Goal: Feedback & Contribution: Leave review/rating

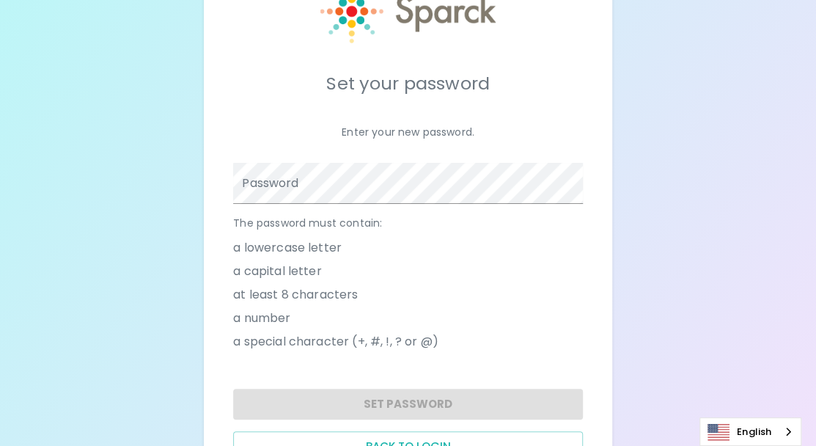
scroll to position [142, 0]
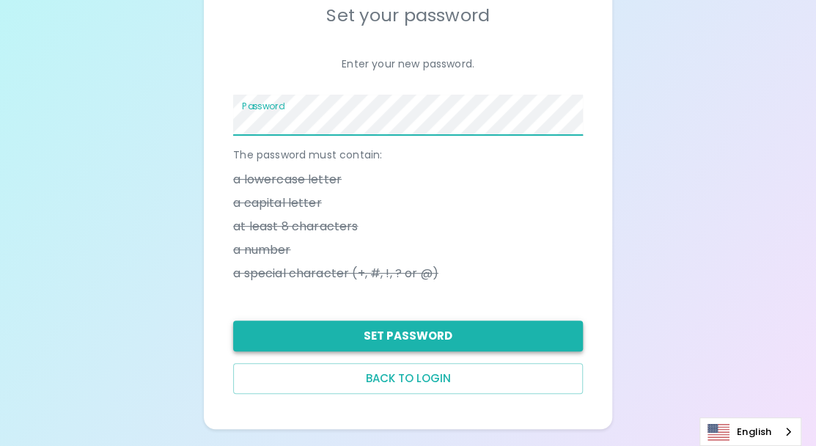
click at [413, 341] on button "Set Password" at bounding box center [408, 335] width 350 height 31
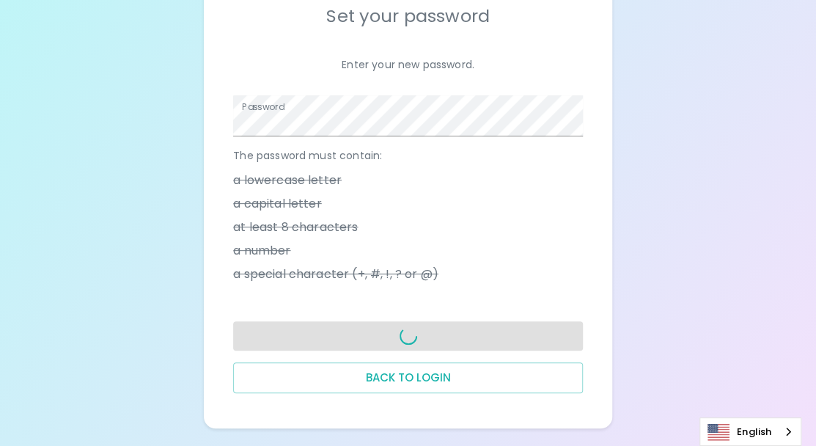
scroll to position [139, 0]
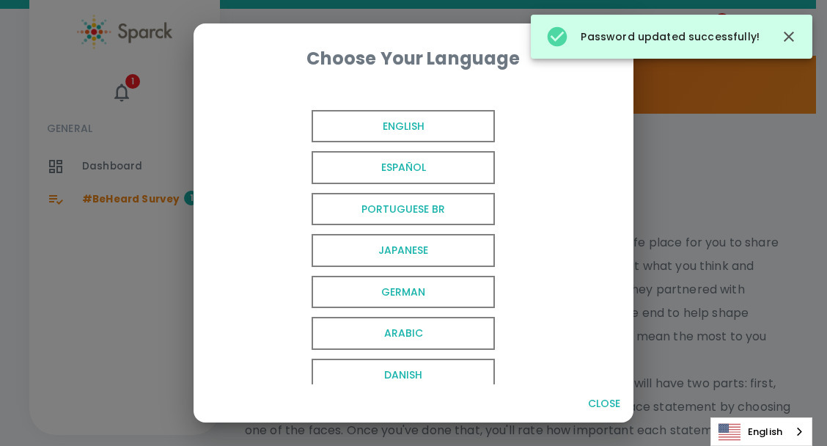
click at [418, 124] on span "English" at bounding box center [403, 126] width 183 height 33
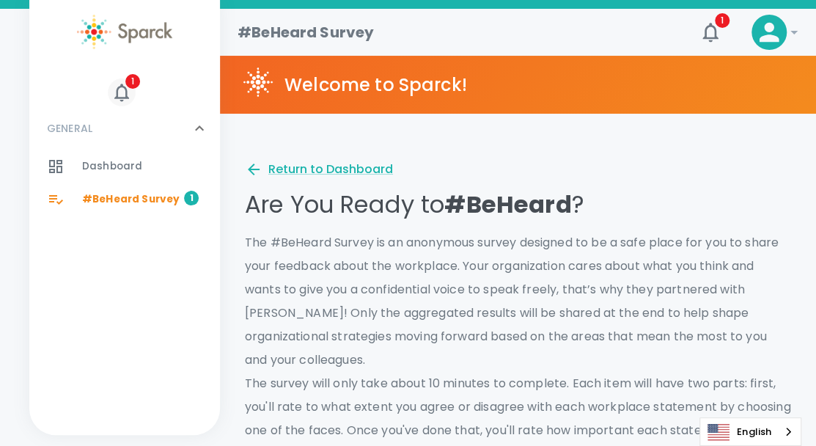
click at [120, 92] on icon "button" at bounding box center [122, 92] width 22 height 22
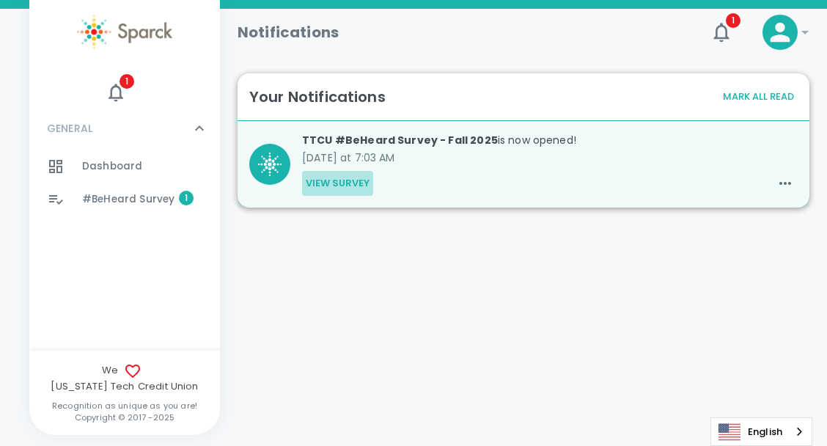
click at [337, 183] on button "View Survey" at bounding box center [337, 183] width 71 height 25
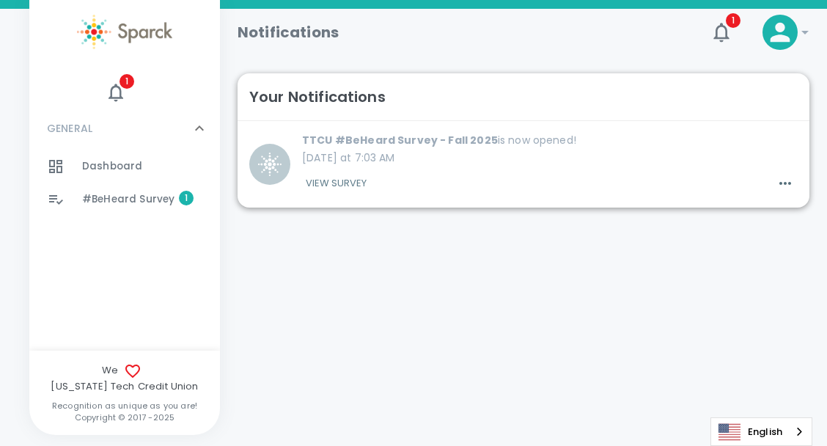
click at [323, 185] on button "View Survey" at bounding box center [336, 183] width 68 height 25
click at [776, 186] on icon "button" at bounding box center [785, 183] width 18 height 18
click at [776, 172] on div at bounding box center [413, 223] width 827 height 446
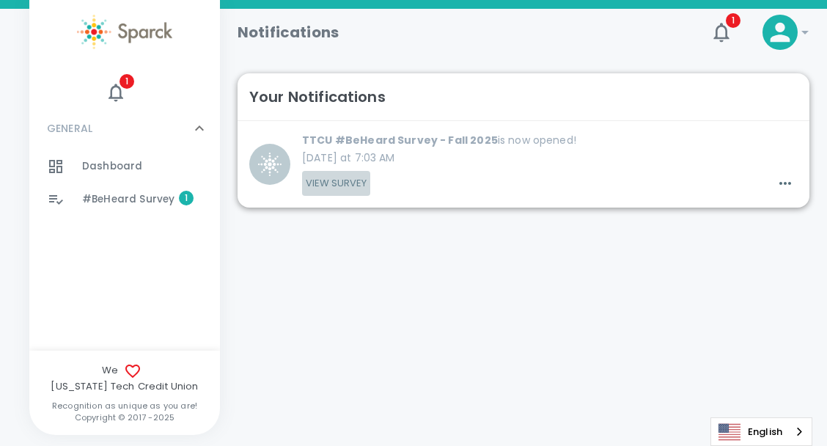
click at [328, 176] on button "View Survey" at bounding box center [336, 183] width 68 height 25
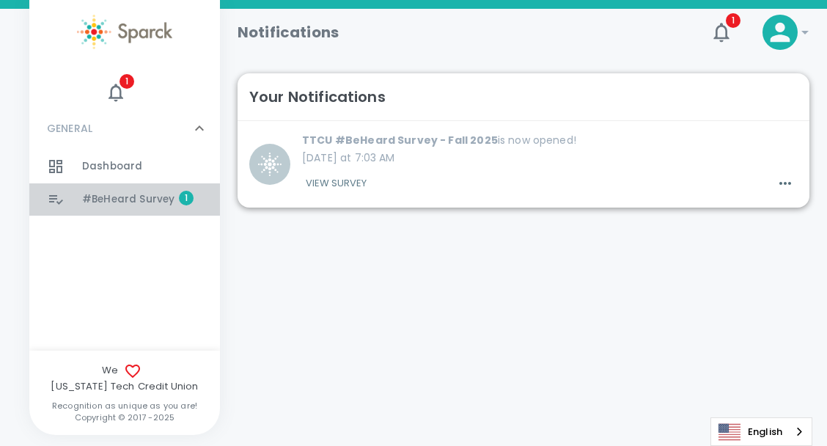
click at [84, 199] on span "#BeHeard Survey" at bounding box center [128, 199] width 92 height 15
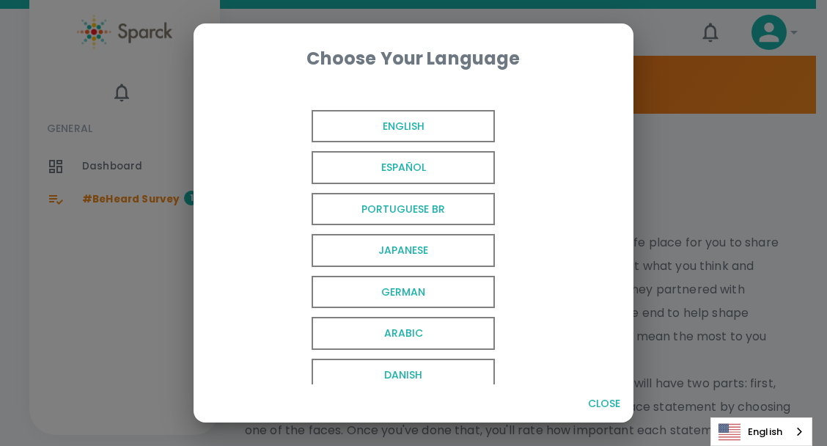
click at [397, 128] on span "English" at bounding box center [403, 126] width 183 height 33
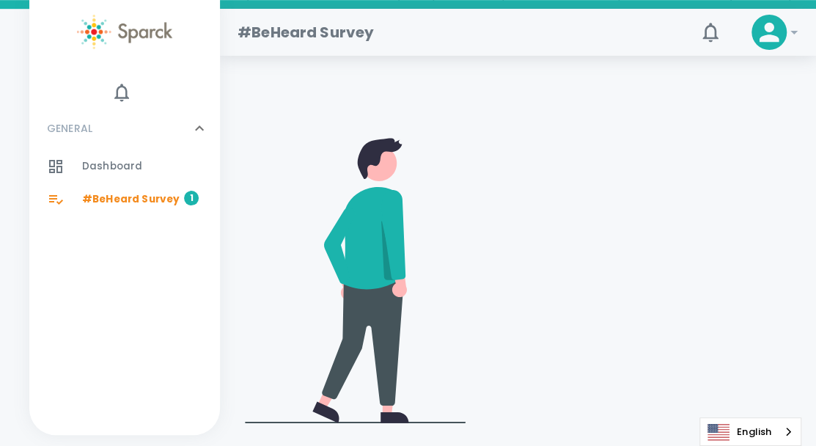
scroll to position [440, 0]
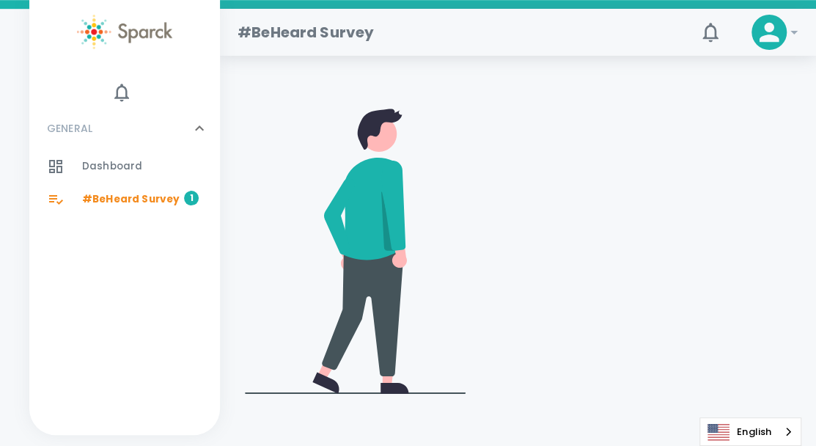
click at [600, 194] on video at bounding box center [634, 248] width 314 height 157
click at [600, 180] on video at bounding box center [634, 248] width 314 height 157
click at [661, 196] on video at bounding box center [634, 248] width 314 height 157
click at [670, 172] on video at bounding box center [634, 248] width 314 height 157
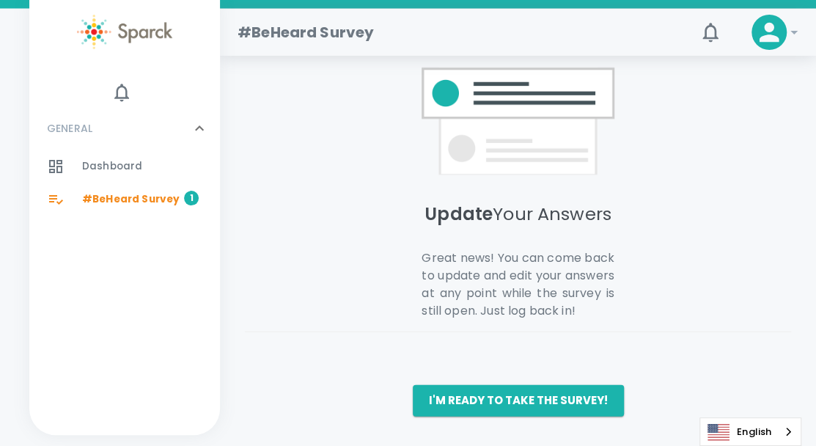
scroll to position [1293, 0]
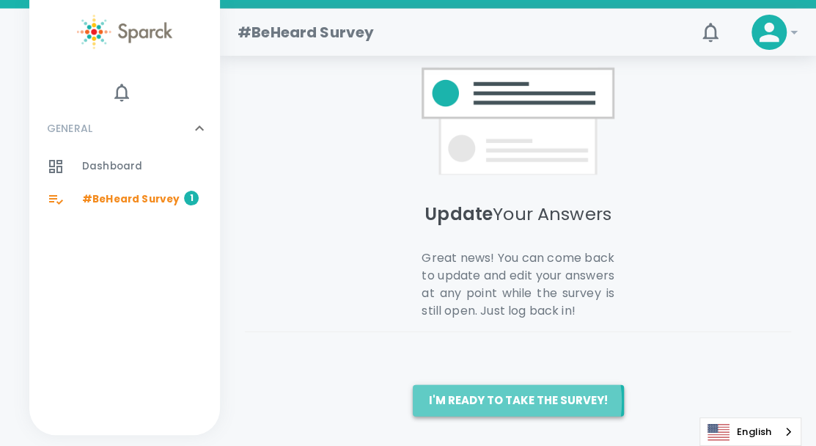
click at [512, 402] on button "I'm ready to take the survey!" at bounding box center [518, 400] width 211 height 31
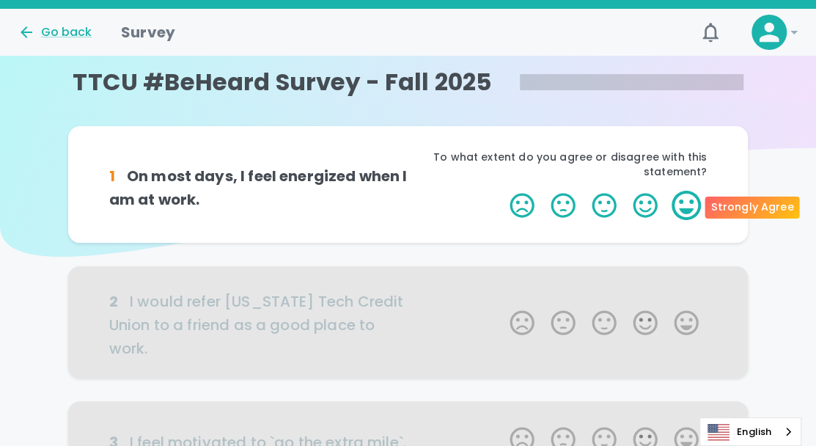
click at [694, 208] on label "5 Stars" at bounding box center [686, 205] width 41 height 29
click at [501, 191] on input "5 Stars" at bounding box center [501, 190] width 1 height 1
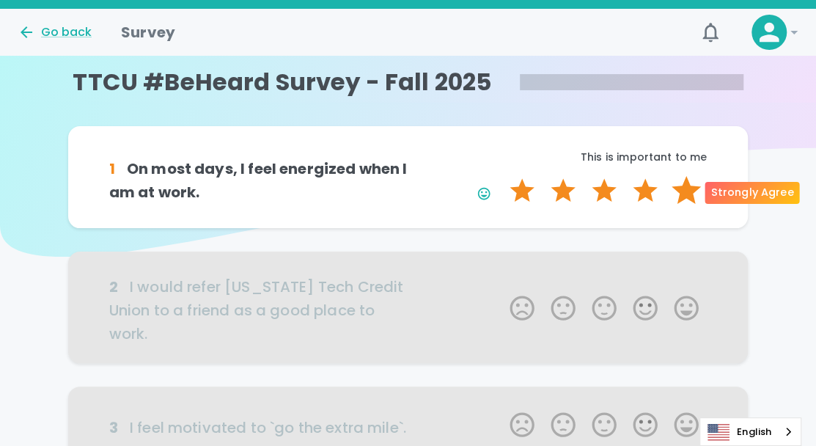
click at [691, 197] on label "5 Stars" at bounding box center [686, 190] width 41 height 29
click at [501, 176] on input "5 Stars" at bounding box center [501, 175] width 1 height 1
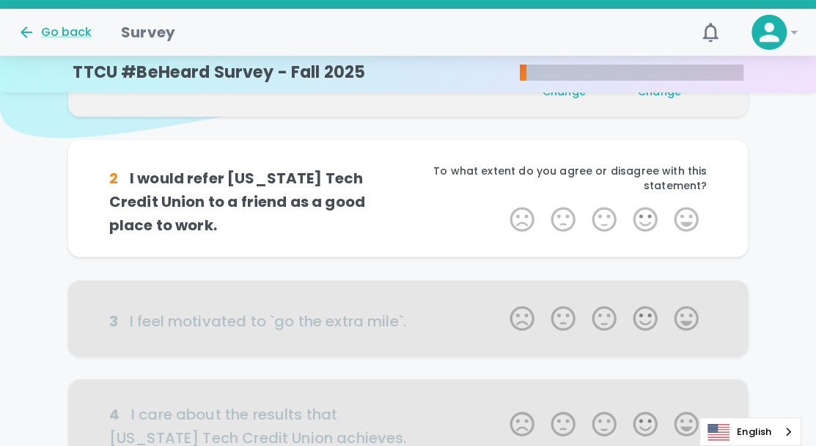
scroll to position [129, 0]
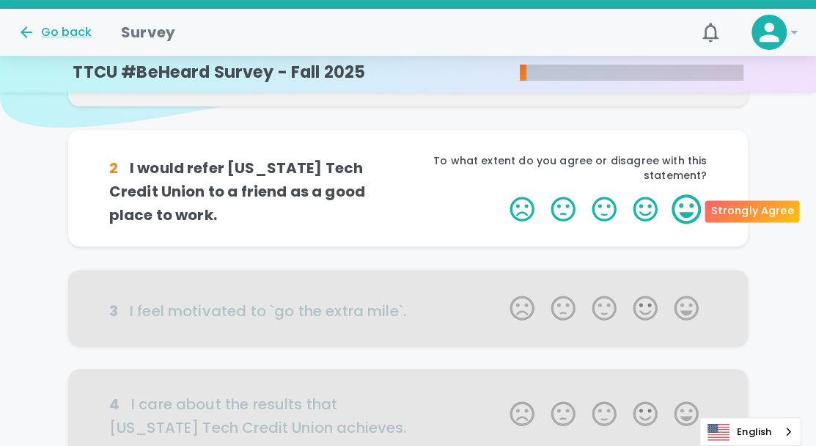
click at [680, 208] on label "5 Stars" at bounding box center [686, 208] width 41 height 29
click at [501, 194] on input "5 Stars" at bounding box center [501, 194] width 1 height 1
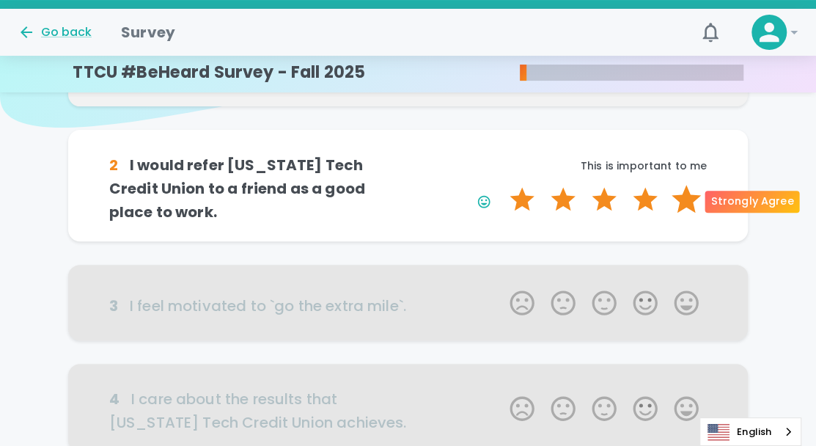
click at [684, 206] on label "5 Stars" at bounding box center [686, 199] width 41 height 29
click at [501, 185] on input "5 Stars" at bounding box center [501, 184] width 1 height 1
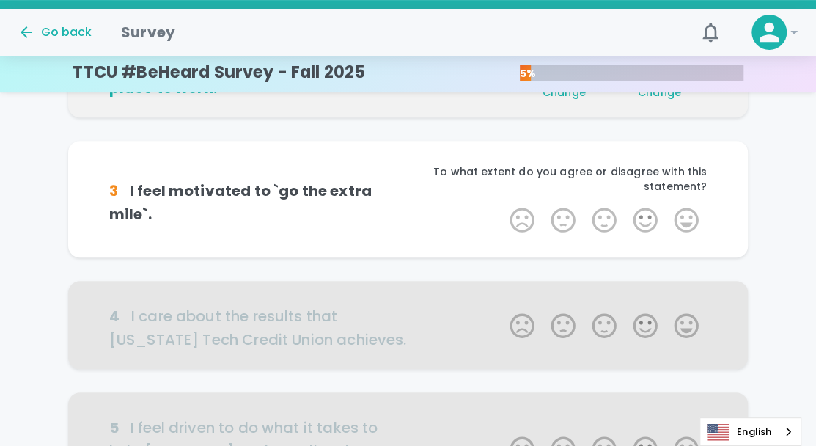
scroll to position [258, 0]
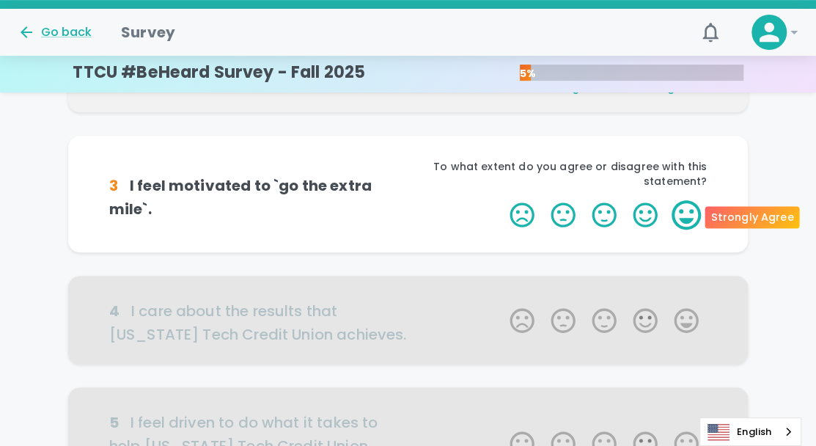
click at [684, 210] on label "5 Stars" at bounding box center [686, 214] width 41 height 29
click at [501, 200] on input "5 Stars" at bounding box center [501, 199] width 1 height 1
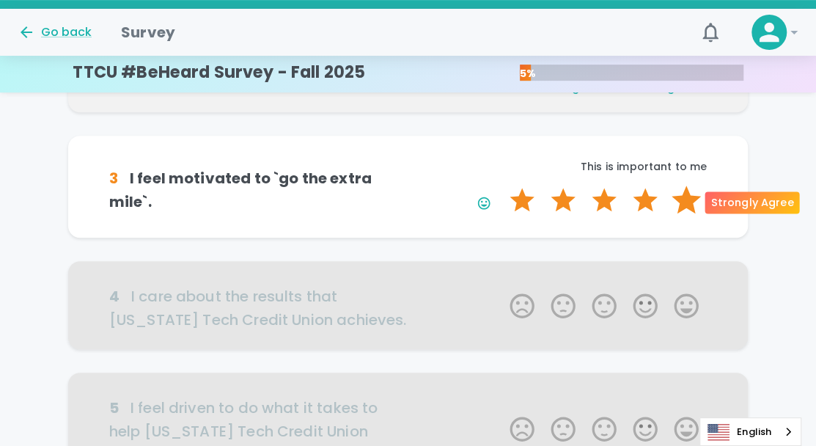
click at [688, 204] on label "5 Stars" at bounding box center [686, 199] width 41 height 29
click at [501, 185] on input "5 Stars" at bounding box center [501, 185] width 1 height 1
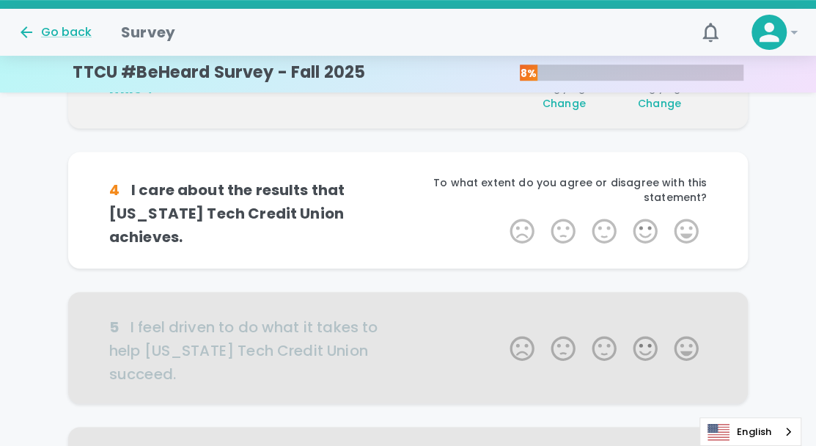
scroll to position [387, 0]
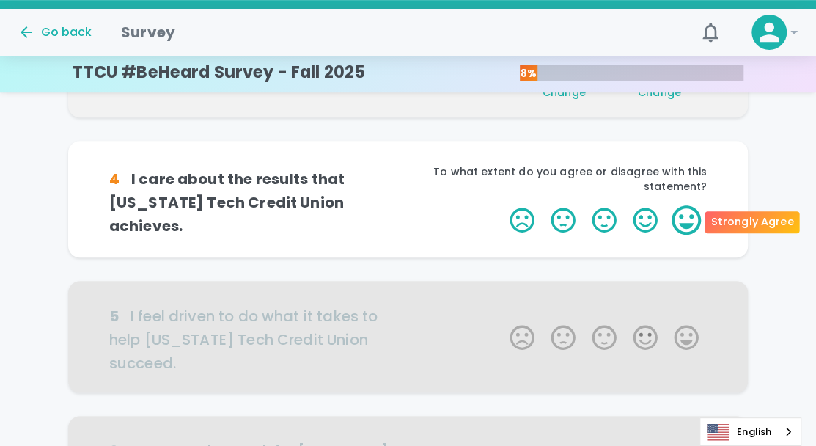
click at [686, 215] on label "5 Stars" at bounding box center [686, 219] width 41 height 29
click at [501, 205] on input "5 Stars" at bounding box center [501, 205] width 1 height 1
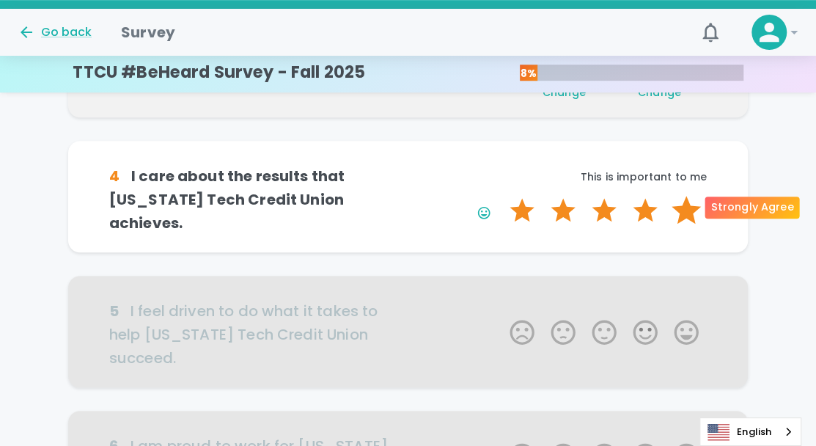
click at [686, 203] on label "5 Stars" at bounding box center [686, 210] width 41 height 29
click at [501, 196] on input "5 Stars" at bounding box center [501, 195] width 1 height 1
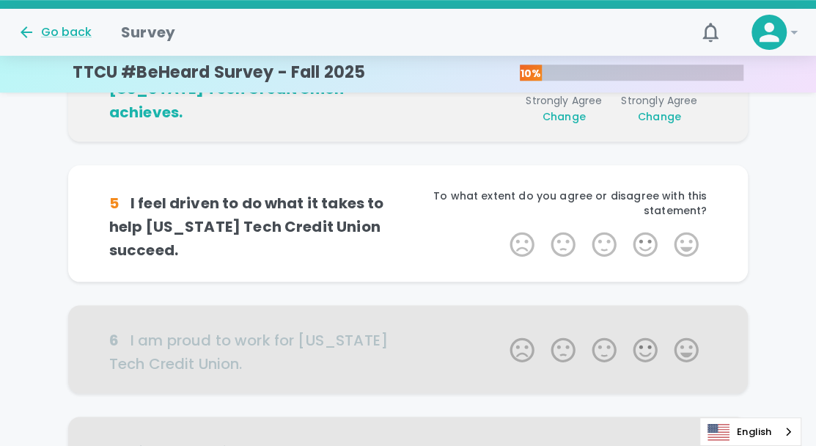
scroll to position [516, 0]
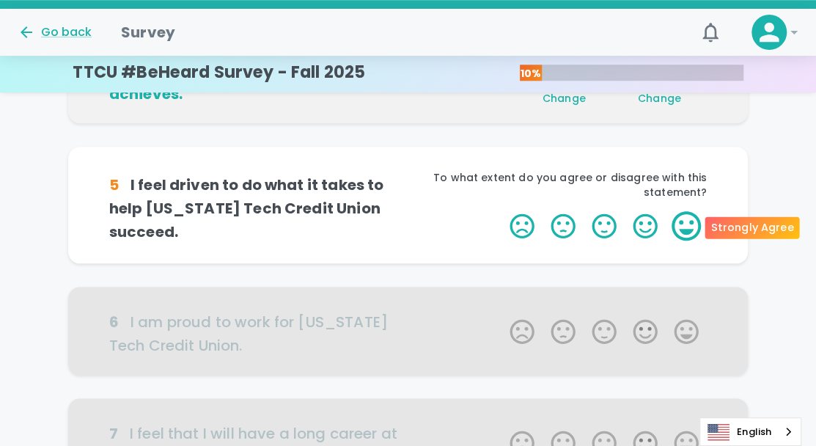
click at [685, 222] on label "5 Stars" at bounding box center [686, 225] width 41 height 29
click at [501, 211] on input "5 Stars" at bounding box center [501, 210] width 1 height 1
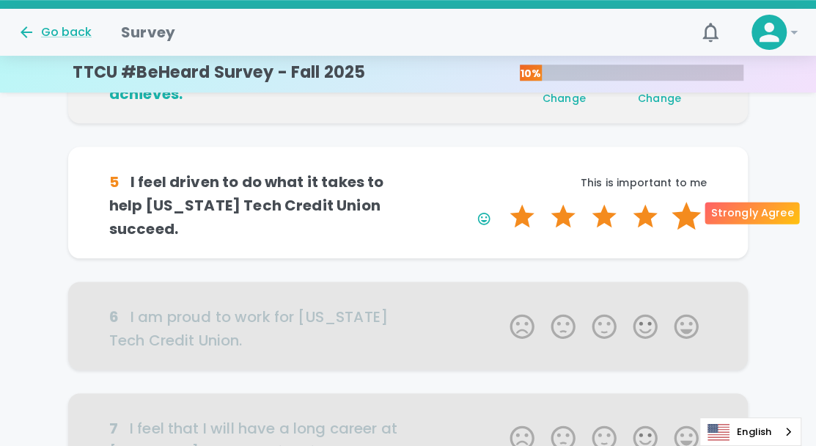
click at [687, 213] on label "5 Stars" at bounding box center [686, 216] width 41 height 29
click at [501, 202] on input "5 Stars" at bounding box center [501, 201] width 1 height 1
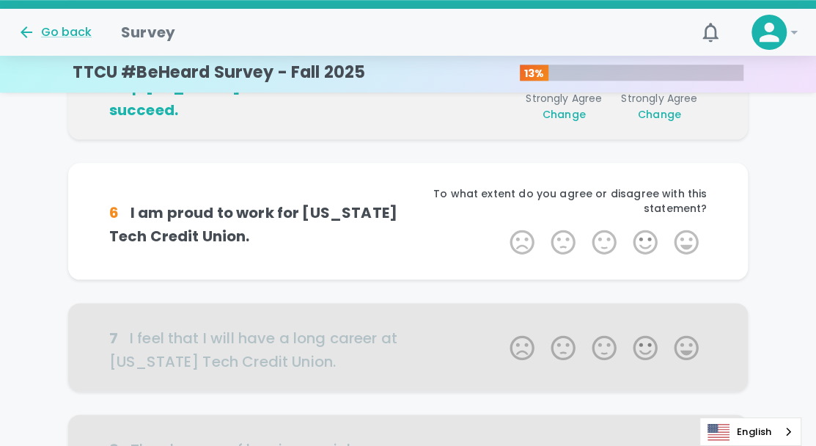
scroll to position [645, 0]
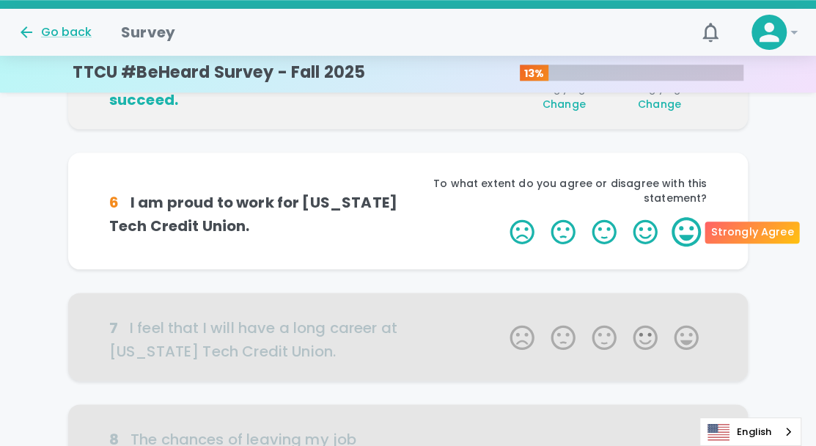
click at [684, 224] on label "5 Stars" at bounding box center [686, 231] width 41 height 29
click at [501, 217] on input "5 Stars" at bounding box center [501, 216] width 1 height 1
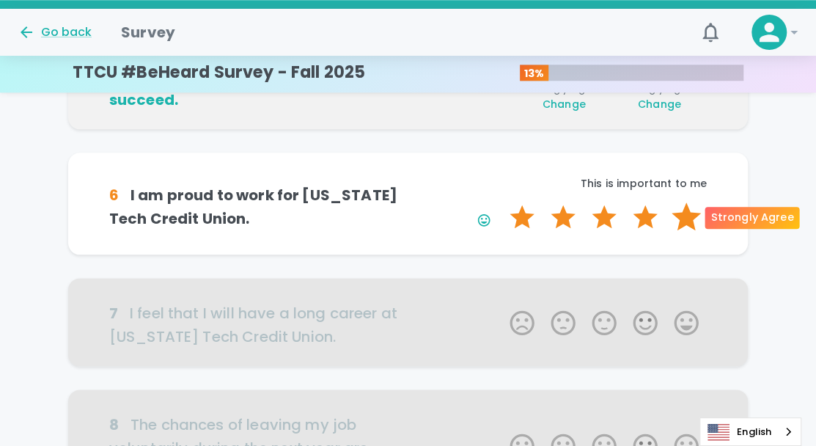
click at [684, 216] on label "5 Stars" at bounding box center [686, 216] width 41 height 29
click at [501, 202] on input "5 Stars" at bounding box center [501, 202] width 1 height 1
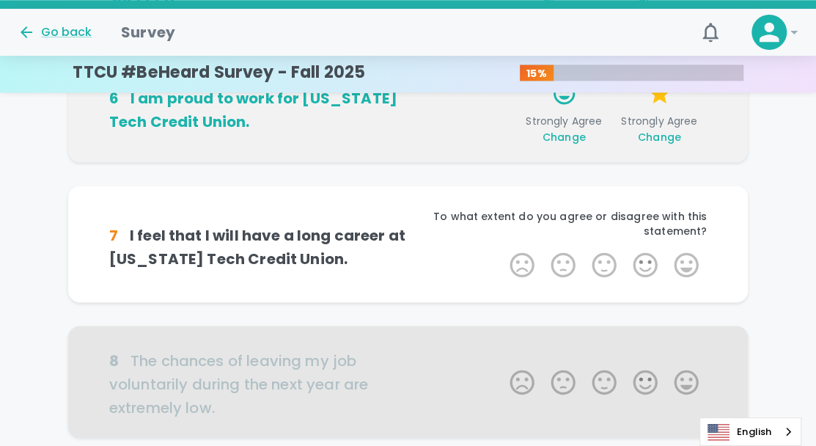
scroll to position [774, 0]
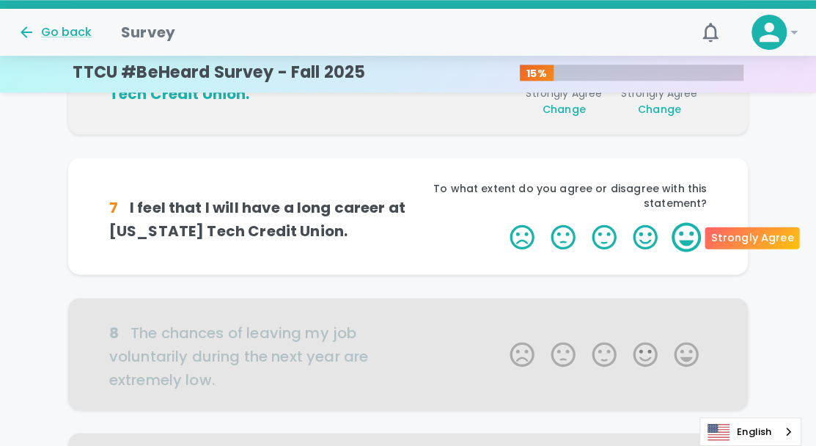
click at [689, 238] on label "5 Stars" at bounding box center [686, 236] width 41 height 29
click at [501, 222] on input "5 Stars" at bounding box center [501, 221] width 1 height 1
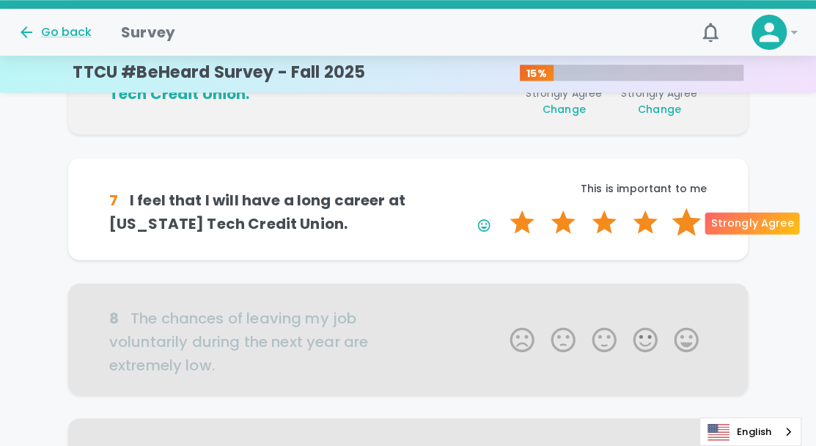
click at [690, 227] on label "5 Stars" at bounding box center [686, 221] width 41 height 29
click at [501, 207] on input "5 Stars" at bounding box center [501, 207] width 1 height 1
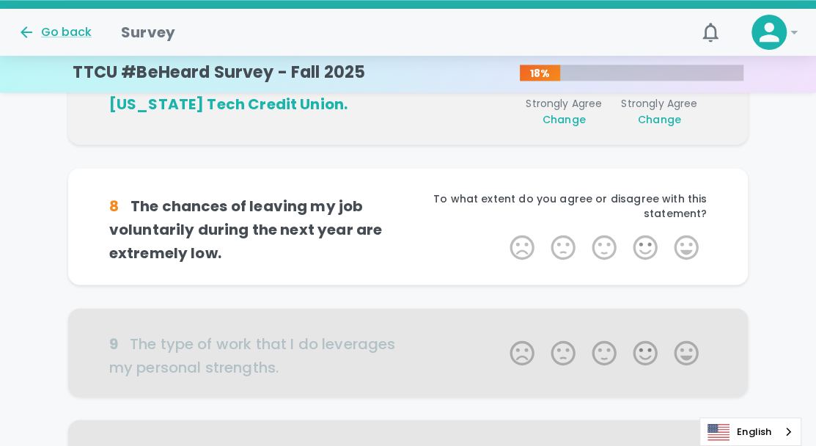
scroll to position [903, 0]
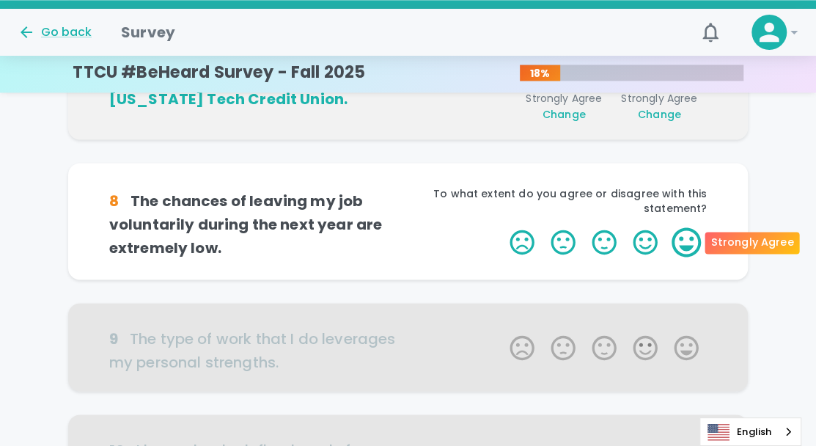
click at [685, 238] on label "5 Stars" at bounding box center [686, 241] width 41 height 29
click at [501, 227] on input "5 Stars" at bounding box center [501, 227] width 1 height 1
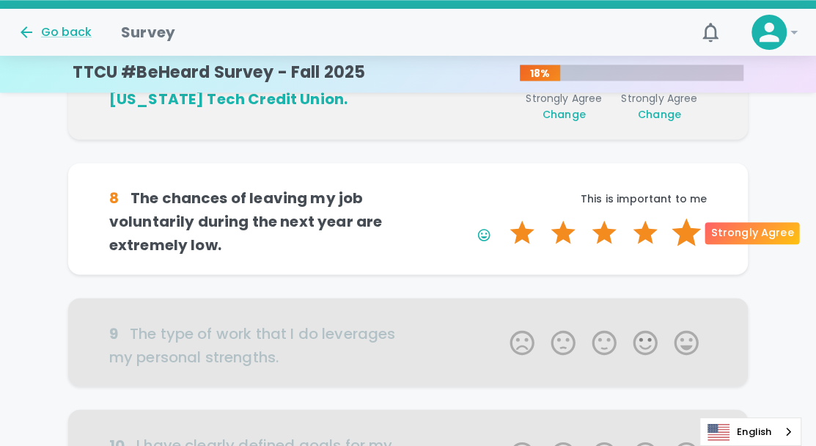
click at [687, 224] on label "5 Stars" at bounding box center [686, 232] width 41 height 29
click at [501, 218] on input "5 Stars" at bounding box center [501, 217] width 1 height 1
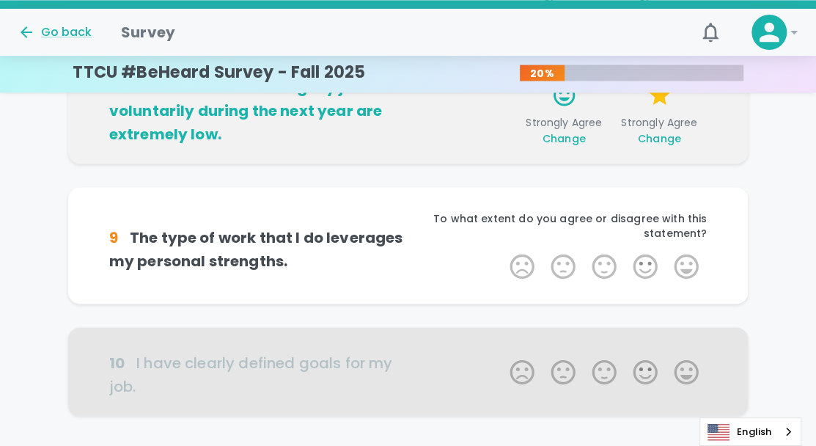
scroll to position [1032, 0]
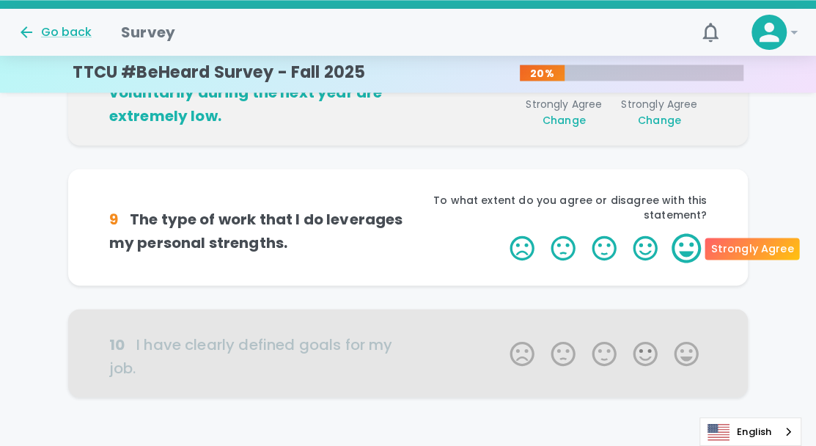
click at [695, 255] on label "5 Stars" at bounding box center [686, 247] width 41 height 29
click at [501, 233] on input "5 Stars" at bounding box center [501, 232] width 1 height 1
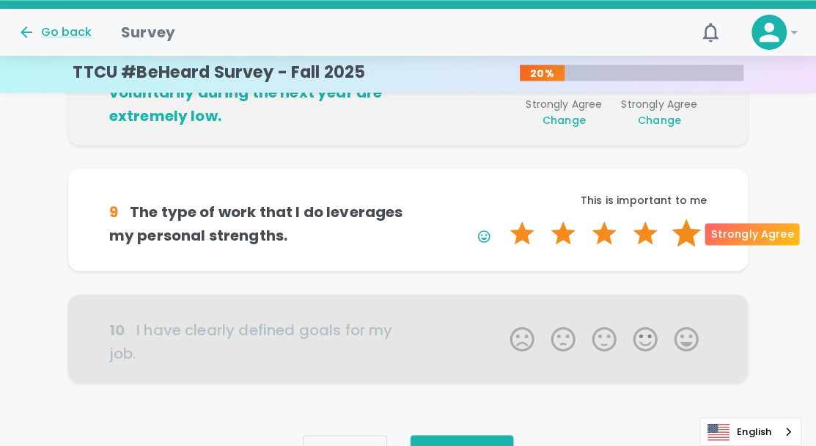
click at [695, 236] on label "5 Stars" at bounding box center [686, 232] width 41 height 29
click at [501, 218] on input "5 Stars" at bounding box center [501, 218] width 1 height 1
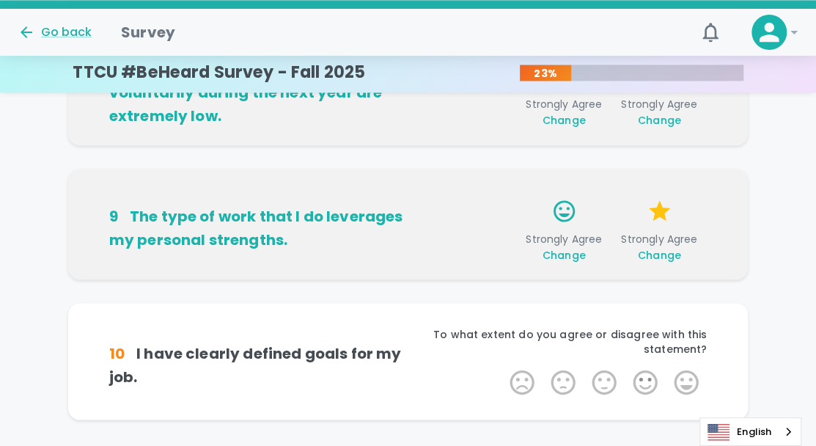
scroll to position [1109, 0]
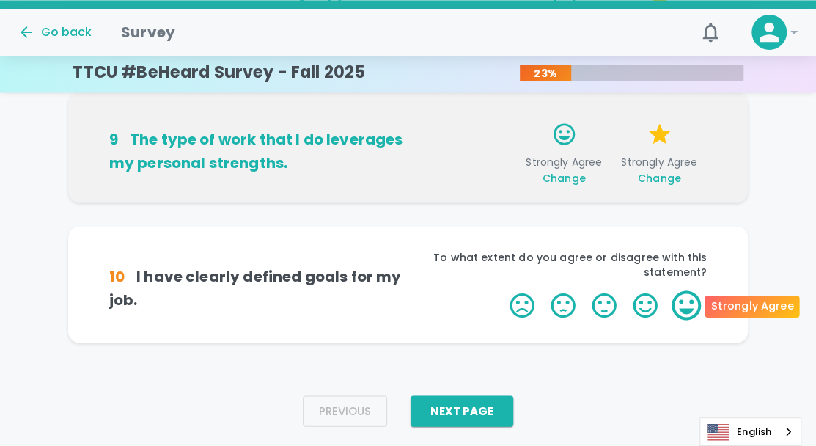
click at [676, 312] on label "5 Stars" at bounding box center [686, 304] width 41 height 29
click at [501, 290] on input "5 Stars" at bounding box center [501, 290] width 1 height 1
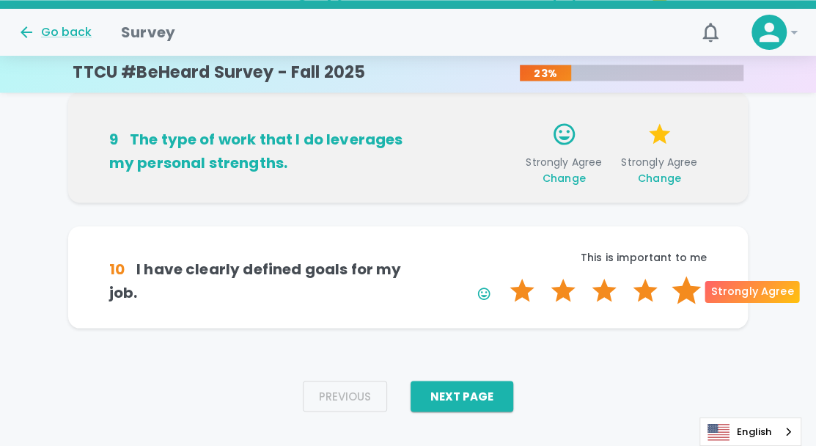
click at [690, 287] on label "5 Stars" at bounding box center [686, 290] width 41 height 29
click at [501, 276] on input "5 Stars" at bounding box center [501, 275] width 1 height 1
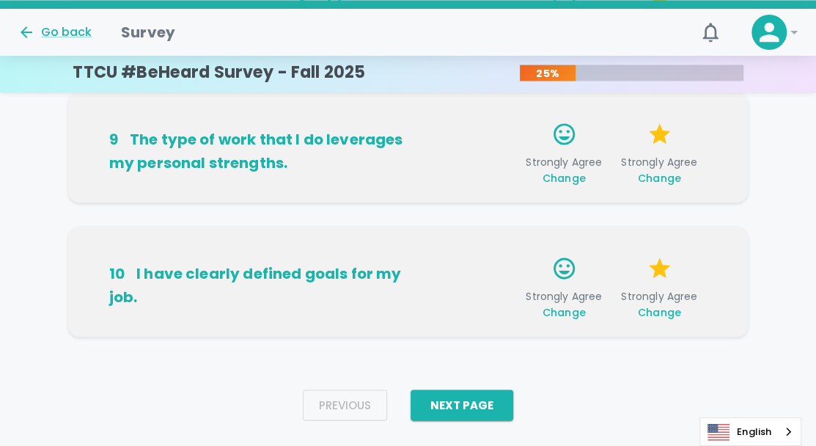
scroll to position [1132, 0]
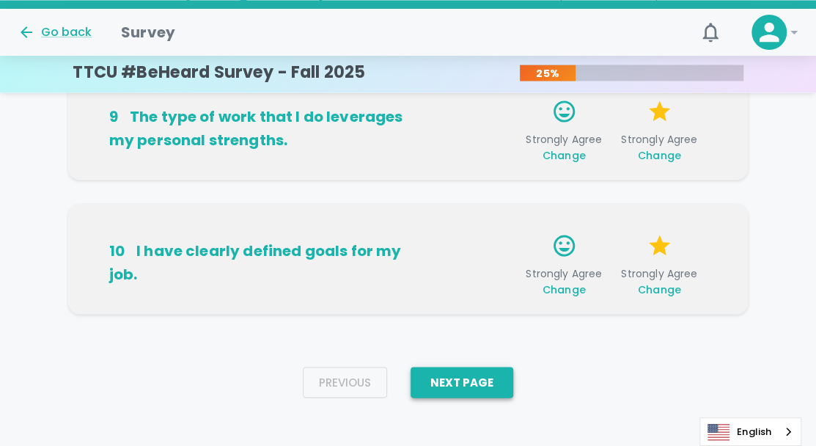
click at [482, 377] on button "Next Page" at bounding box center [462, 382] width 103 height 31
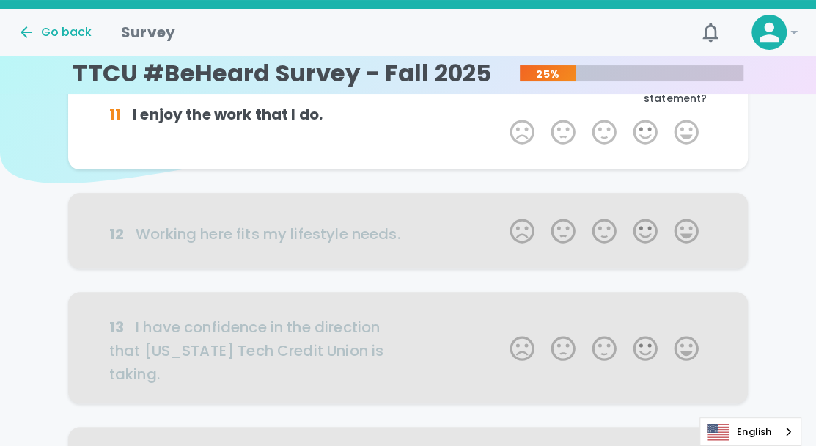
scroll to position [0, 0]
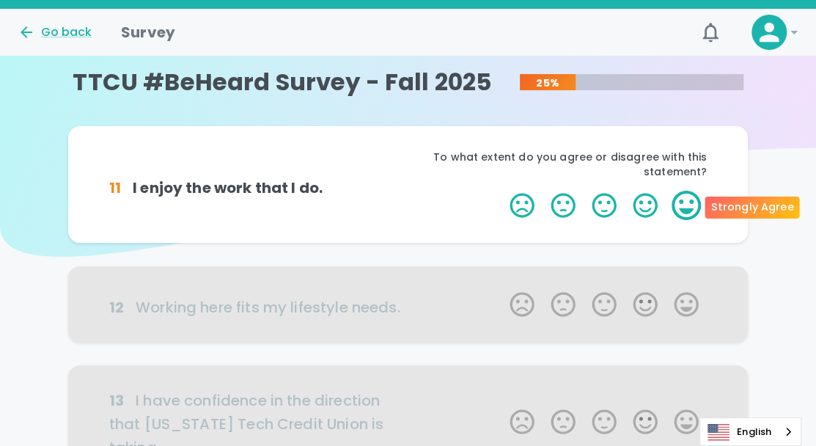
click at [674, 207] on label "5 Stars" at bounding box center [686, 205] width 41 height 29
click at [501, 191] on input "5 Stars" at bounding box center [501, 190] width 1 height 1
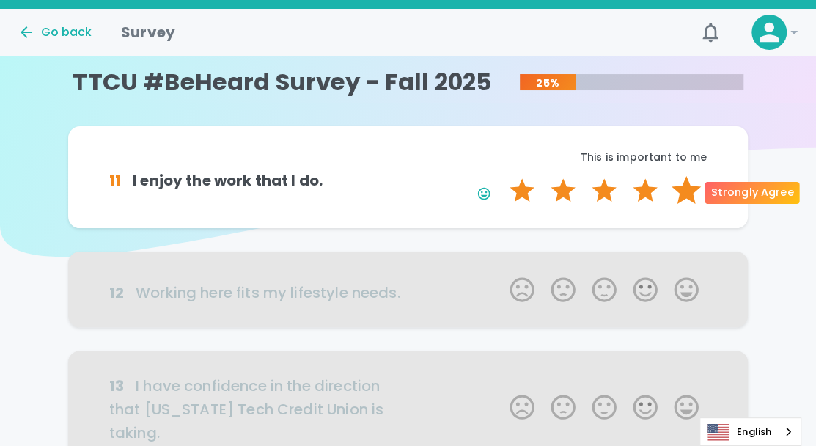
click at [680, 199] on label "5 Stars" at bounding box center [686, 190] width 41 height 29
click at [501, 176] on input "5 Stars" at bounding box center [501, 175] width 1 height 1
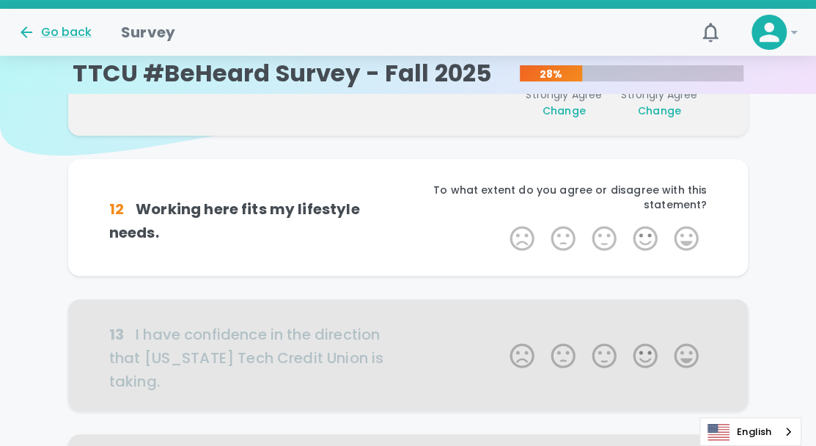
scroll to position [129, 0]
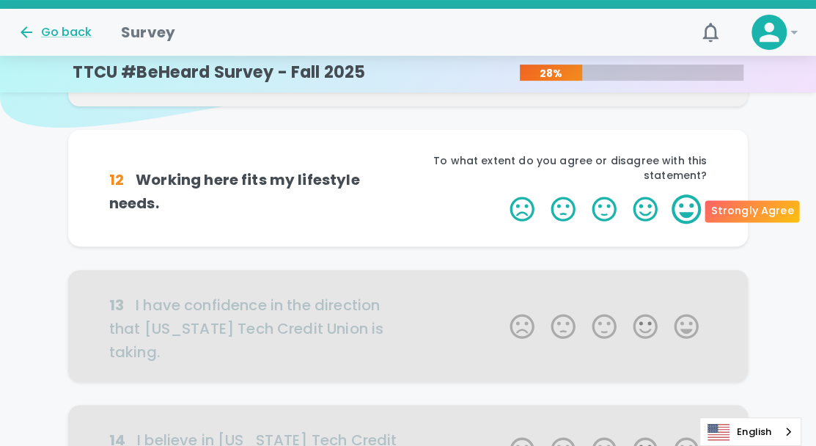
click at [697, 202] on label "5 Stars" at bounding box center [686, 208] width 41 height 29
click at [501, 194] on input "5 Stars" at bounding box center [501, 194] width 1 height 1
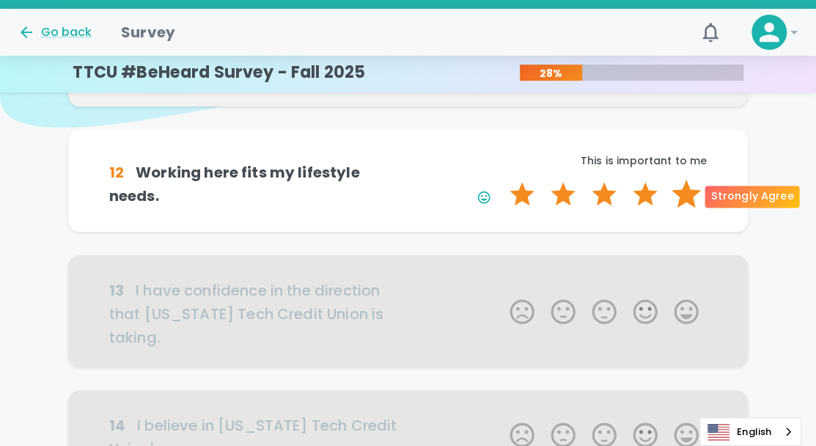
click at [691, 202] on label "5 Stars" at bounding box center [686, 194] width 41 height 29
click at [501, 180] on input "5 Stars" at bounding box center [501, 179] width 1 height 1
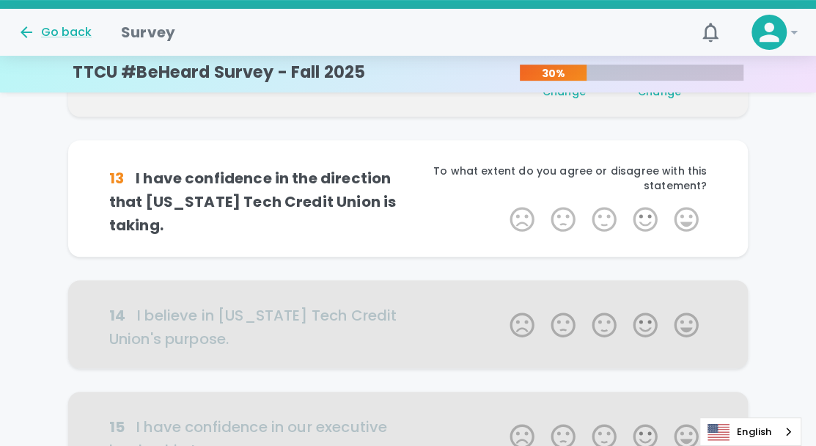
scroll to position [258, 0]
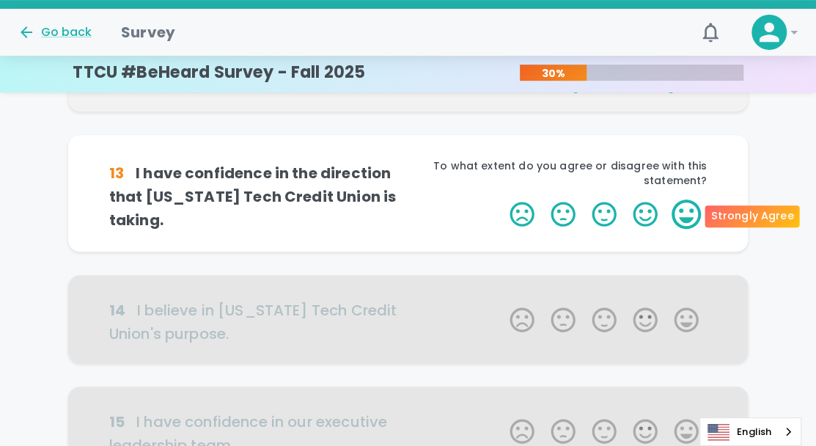
click at [681, 212] on label "5 Stars" at bounding box center [686, 213] width 41 height 29
click at [501, 199] on input "5 Stars" at bounding box center [501, 199] width 1 height 1
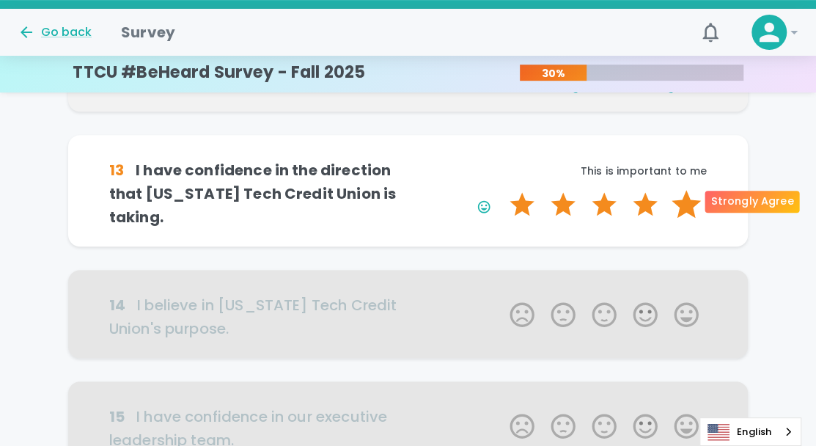
click at [686, 199] on label "5 Stars" at bounding box center [686, 204] width 41 height 29
click at [501, 190] on input "5 Stars" at bounding box center [501, 189] width 1 height 1
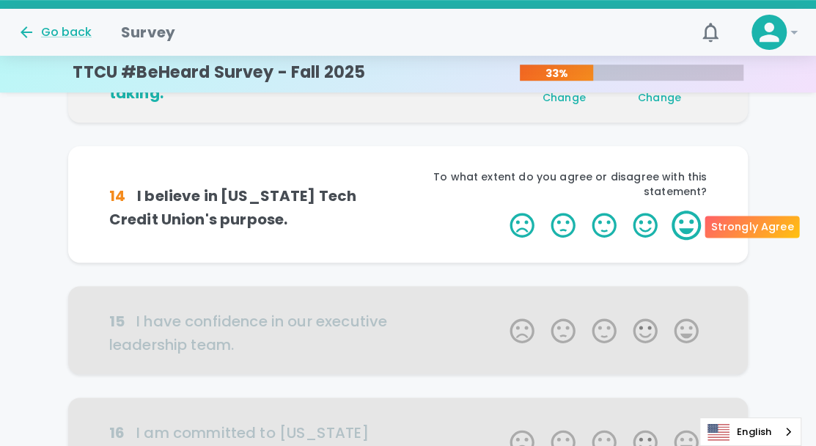
scroll to position [387, 0]
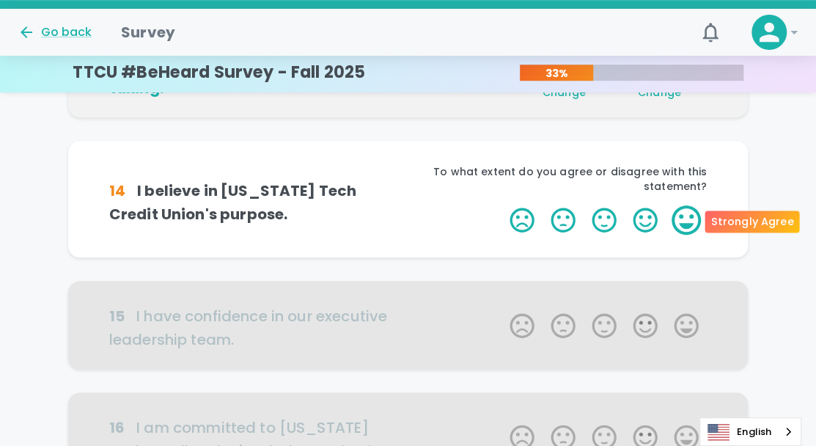
click at [685, 221] on label "5 Stars" at bounding box center [686, 219] width 41 height 29
click at [501, 205] on input "5 Stars" at bounding box center [501, 205] width 1 height 1
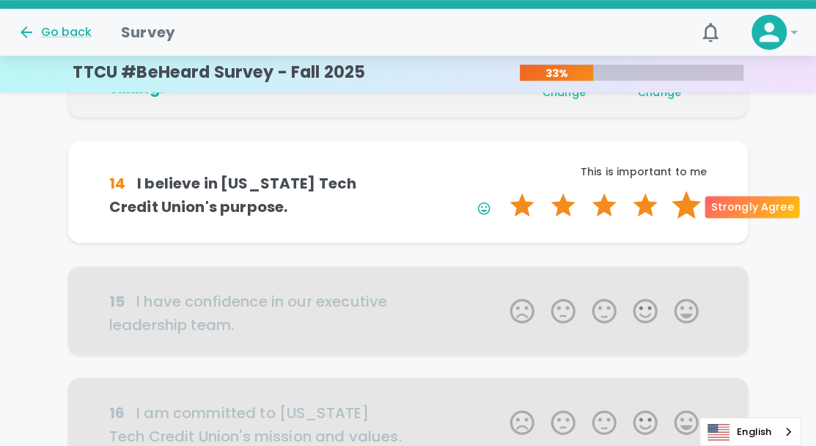
click at [687, 201] on label "5 Stars" at bounding box center [686, 205] width 41 height 29
click at [501, 191] on input "5 Stars" at bounding box center [501, 190] width 1 height 1
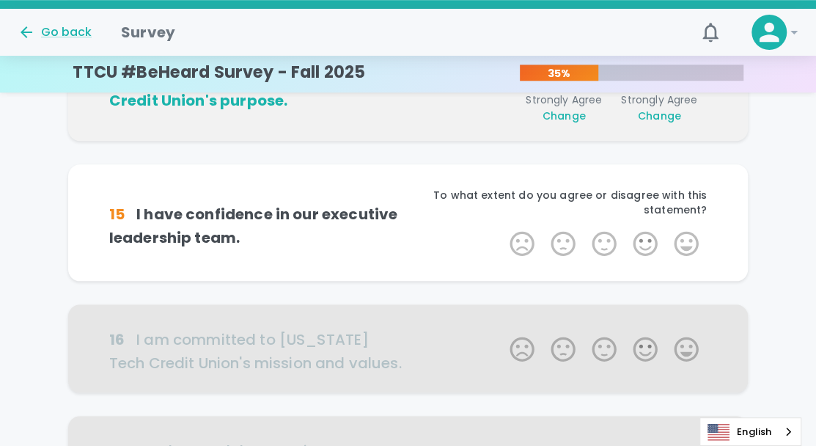
scroll to position [516, 0]
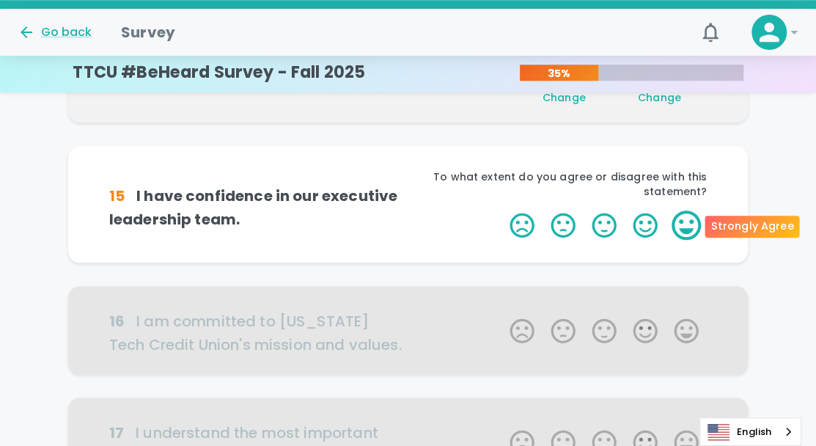
click at [686, 232] on label "5 Stars" at bounding box center [686, 224] width 41 height 29
click at [501, 210] on input "5 Stars" at bounding box center [501, 210] width 1 height 1
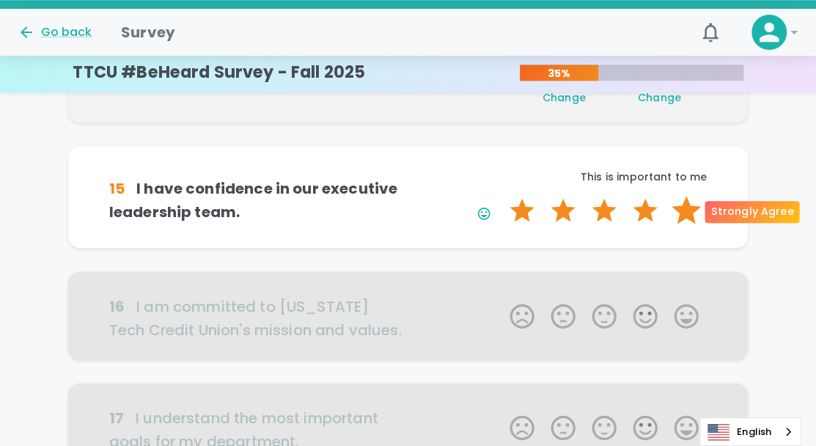
click at [680, 207] on label "5 Stars" at bounding box center [686, 210] width 41 height 29
click at [501, 196] on input "5 Stars" at bounding box center [501, 195] width 1 height 1
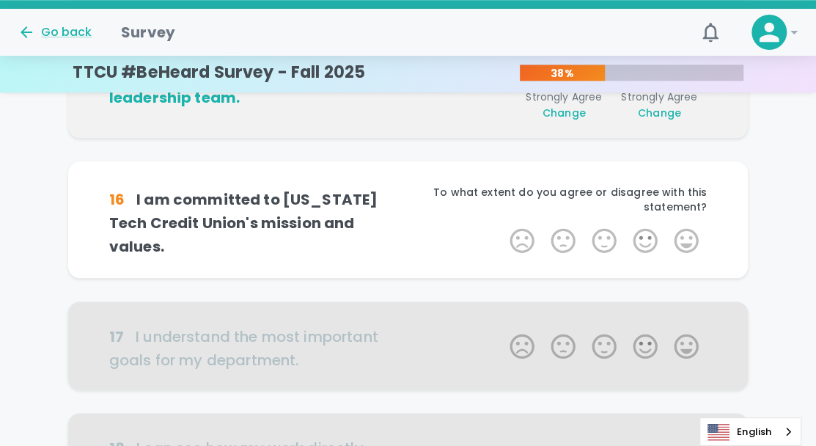
scroll to position [645, 0]
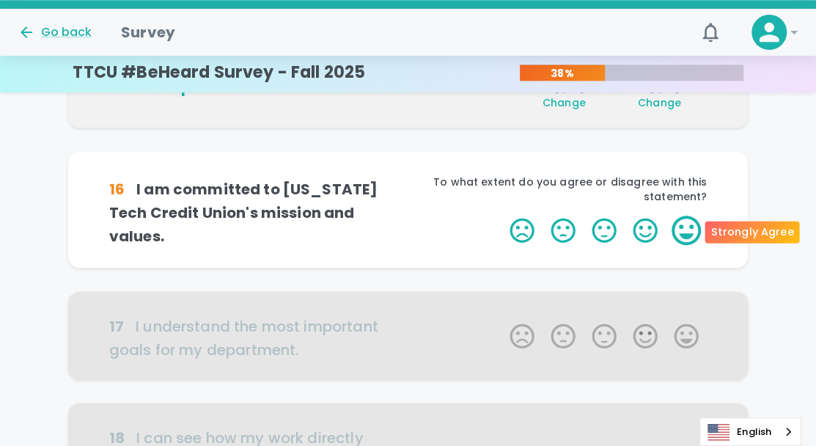
click at [680, 231] on label "5 Stars" at bounding box center [686, 230] width 41 height 29
click at [501, 216] on input "5 Stars" at bounding box center [501, 215] width 1 height 1
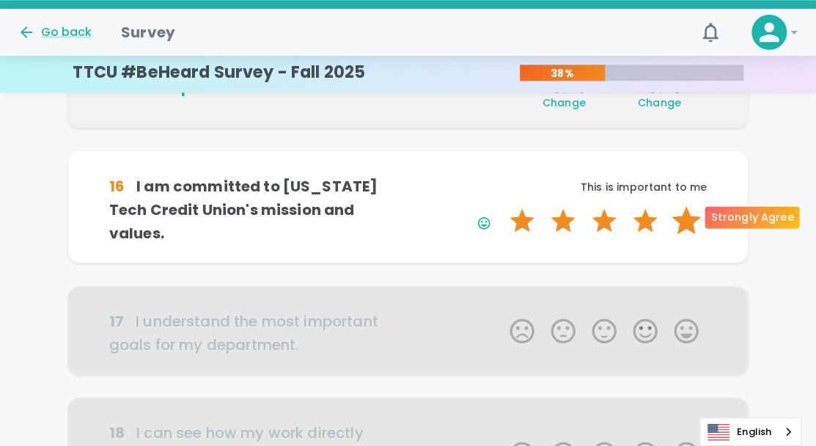
click at [683, 219] on label "5 Stars" at bounding box center [686, 220] width 41 height 29
click at [501, 206] on input "5 Stars" at bounding box center [501, 205] width 1 height 1
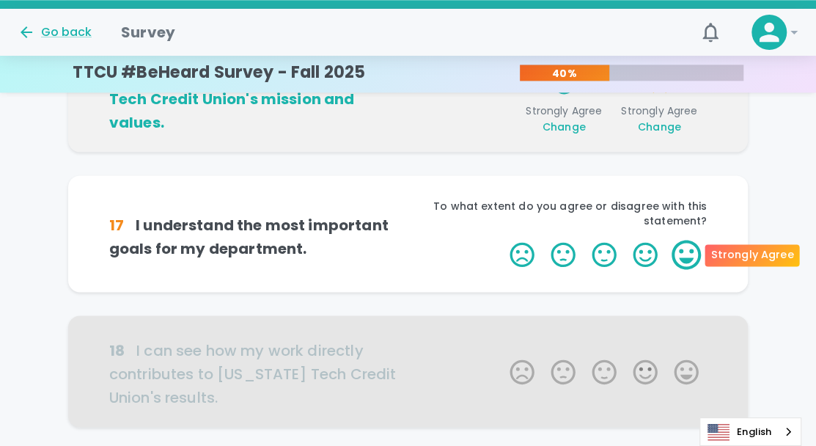
scroll to position [774, 0]
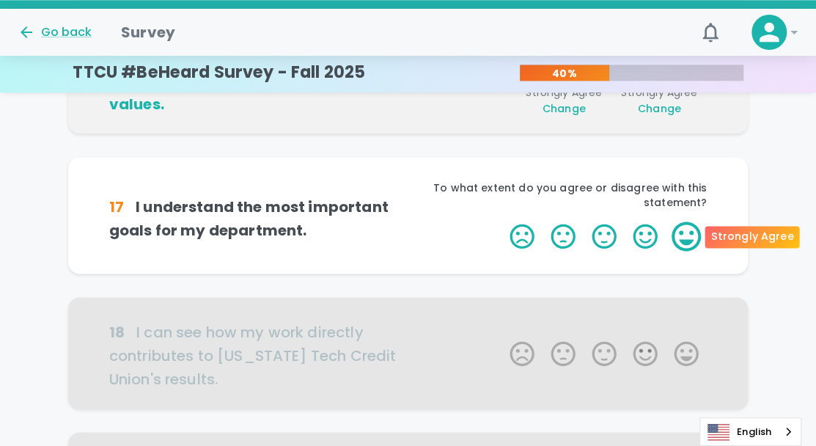
click at [680, 242] on label "5 Stars" at bounding box center [686, 235] width 41 height 29
click at [501, 221] on input "5 Stars" at bounding box center [501, 221] width 1 height 1
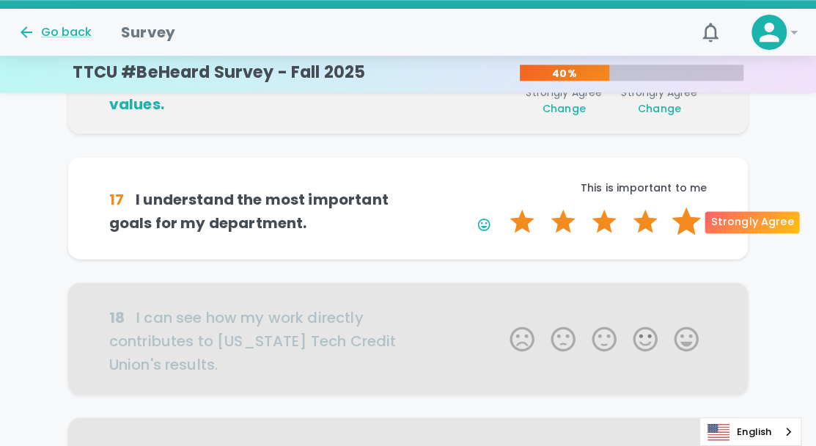
click at [685, 229] on label "5 Stars" at bounding box center [686, 221] width 41 height 29
click at [501, 207] on input "5 Stars" at bounding box center [501, 206] width 1 height 1
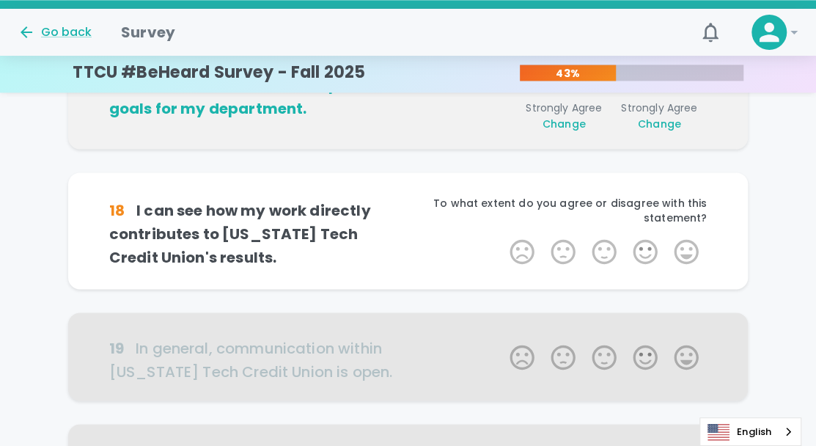
scroll to position [903, 0]
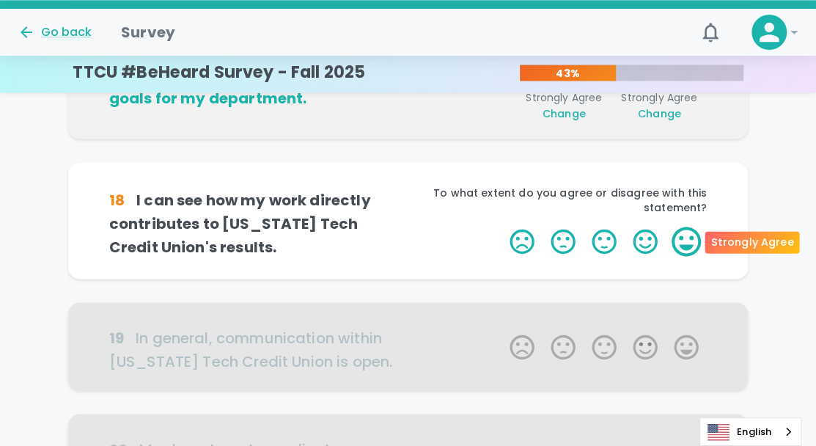
click at [687, 243] on label "5 Stars" at bounding box center [686, 241] width 41 height 29
click at [501, 227] on input "5 Stars" at bounding box center [501, 226] width 1 height 1
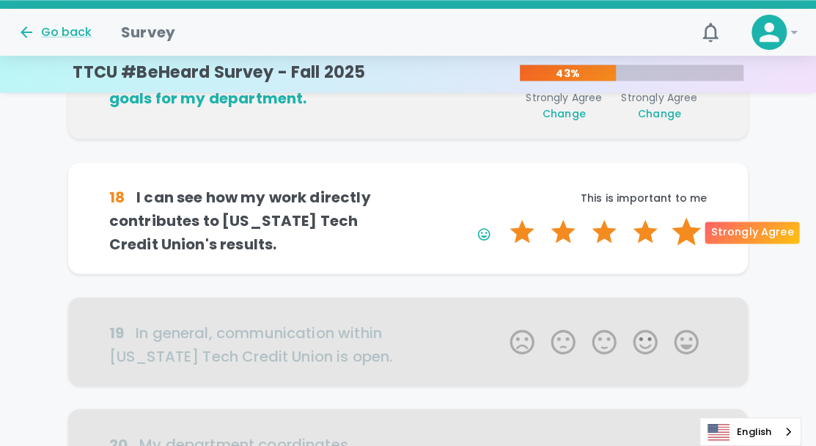
click at [686, 233] on label "5 Stars" at bounding box center [686, 231] width 41 height 29
click at [501, 217] on input "5 Stars" at bounding box center [501, 216] width 1 height 1
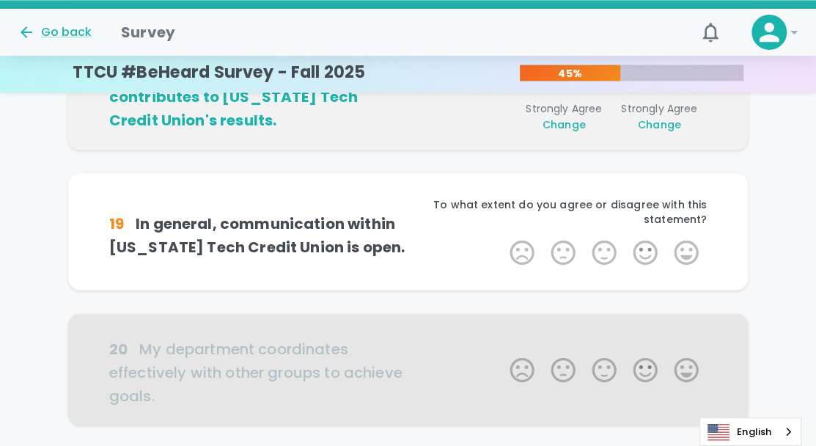
scroll to position [1032, 0]
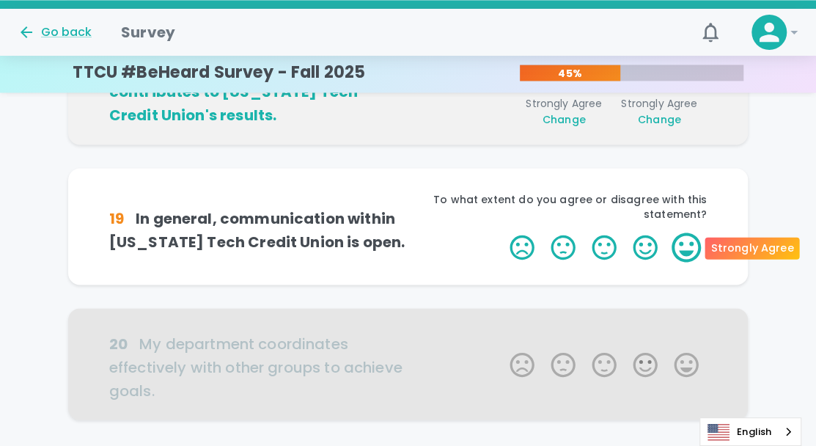
click at [686, 254] on label "5 Stars" at bounding box center [686, 246] width 41 height 29
click at [501, 232] on input "5 Stars" at bounding box center [501, 232] width 1 height 1
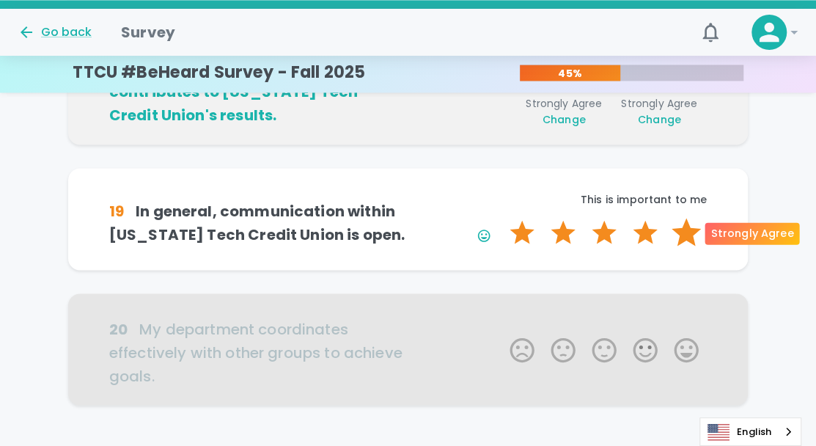
click at [686, 235] on label "5 Stars" at bounding box center [686, 232] width 41 height 29
click at [501, 218] on input "5 Stars" at bounding box center [501, 217] width 1 height 1
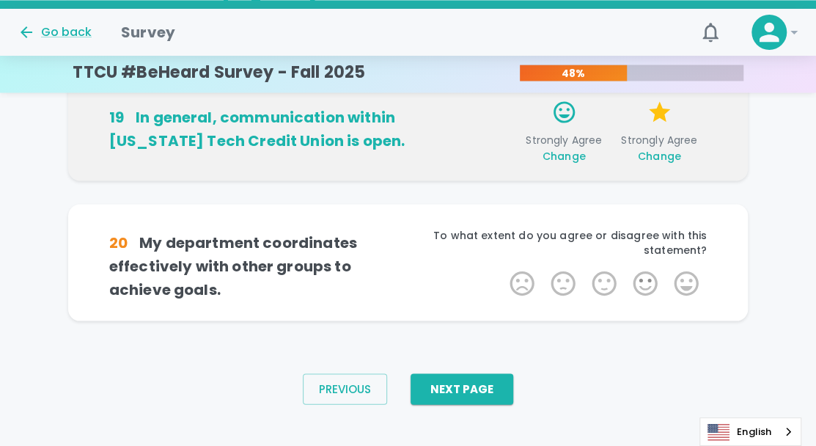
scroll to position [1132, 0]
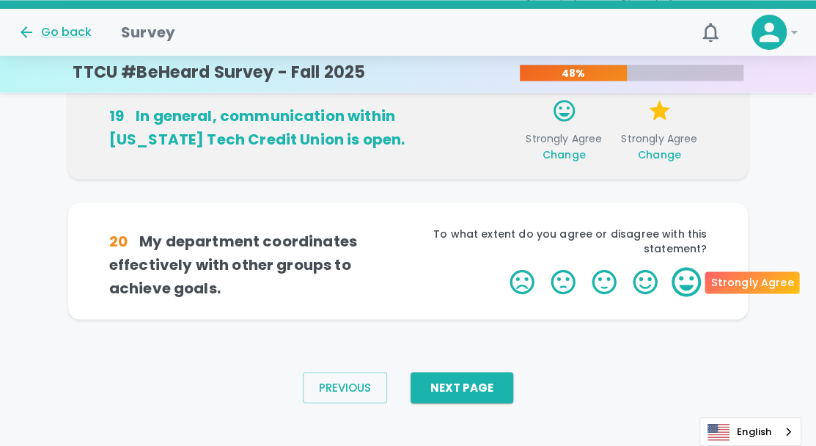
click at [688, 282] on label "5 Stars" at bounding box center [686, 281] width 41 height 29
click at [501, 267] on input "5 Stars" at bounding box center [501, 266] width 1 height 1
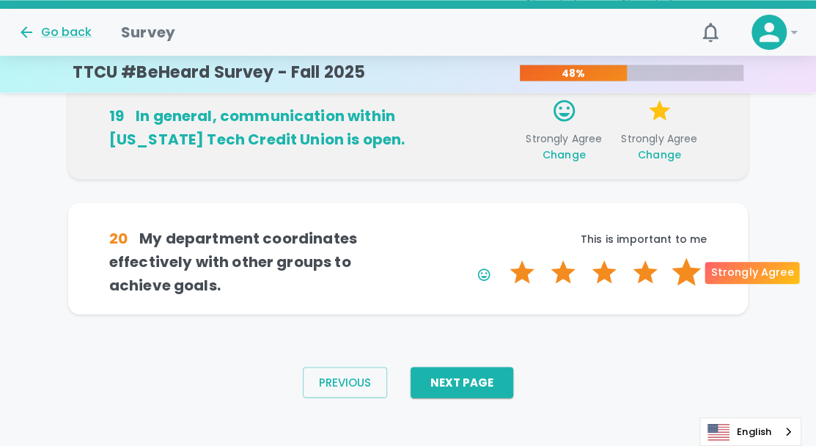
click at [689, 277] on label "5 Stars" at bounding box center [686, 271] width 41 height 29
click at [501, 257] on input "5 Stars" at bounding box center [501, 257] width 1 height 1
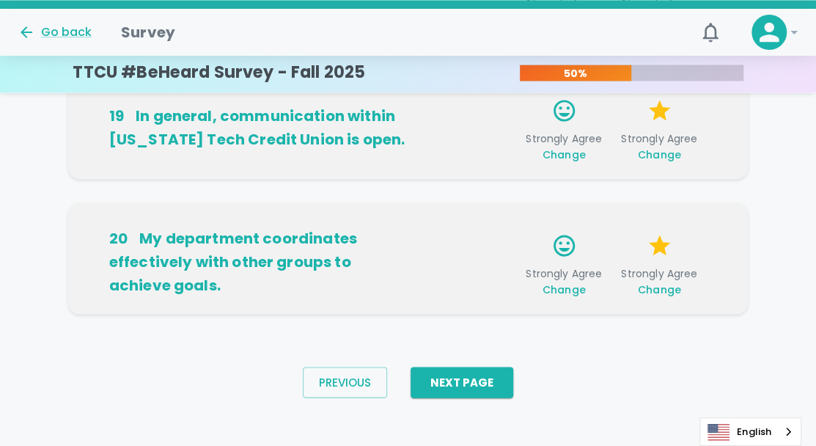
scroll to position [1141, 0]
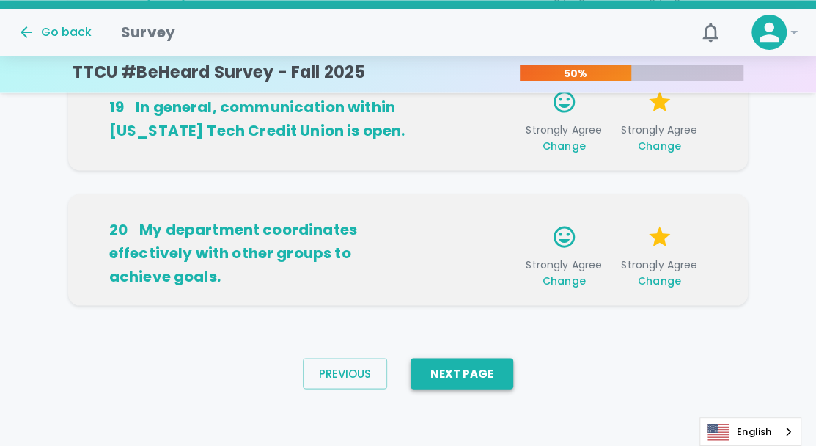
click at [456, 385] on button "Next Page" at bounding box center [462, 373] width 103 height 31
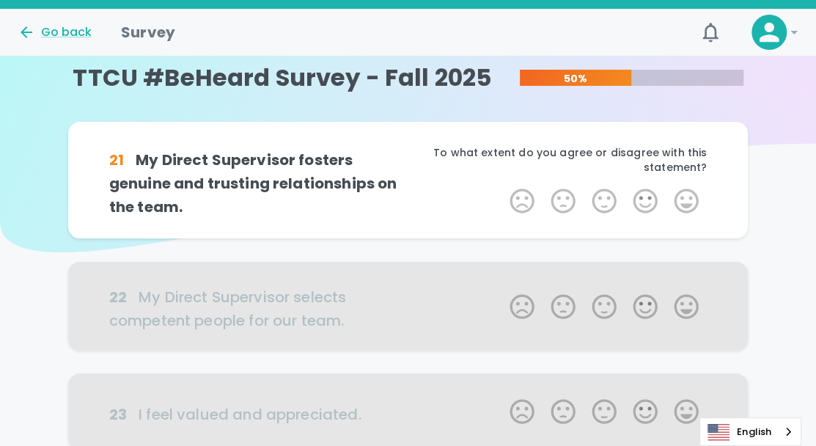
scroll to position [0, 0]
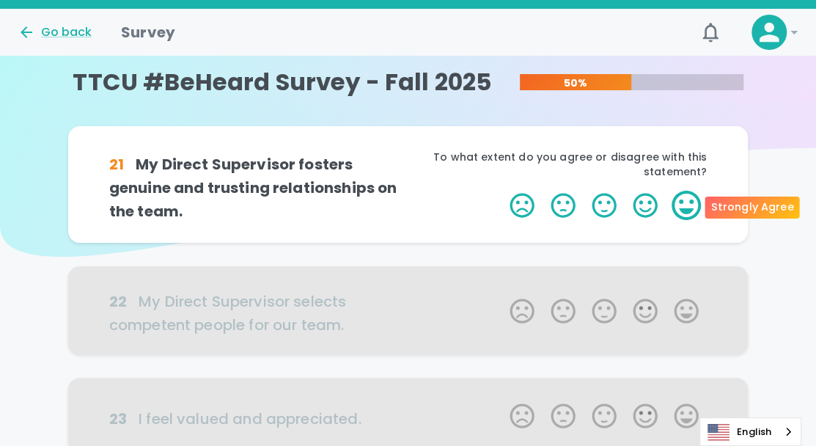
click at [683, 207] on label "5 Stars" at bounding box center [686, 205] width 41 height 29
click at [501, 191] on input "5 Stars" at bounding box center [501, 190] width 1 height 1
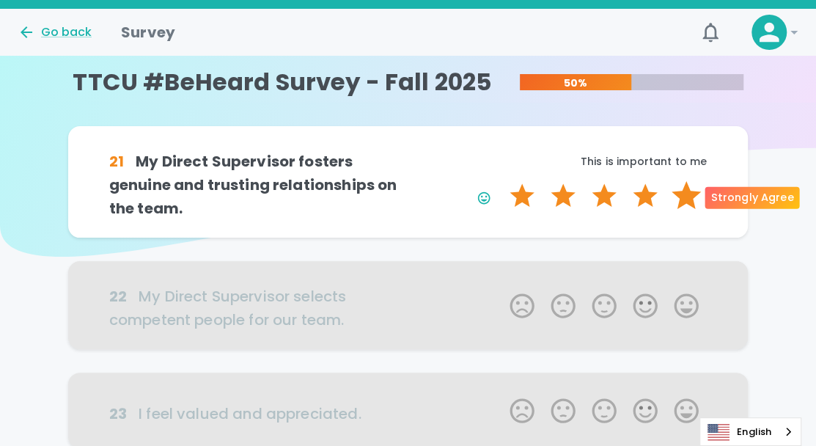
click at [685, 200] on label "5 Stars" at bounding box center [686, 195] width 41 height 29
click at [501, 181] on input "5 Stars" at bounding box center [501, 180] width 1 height 1
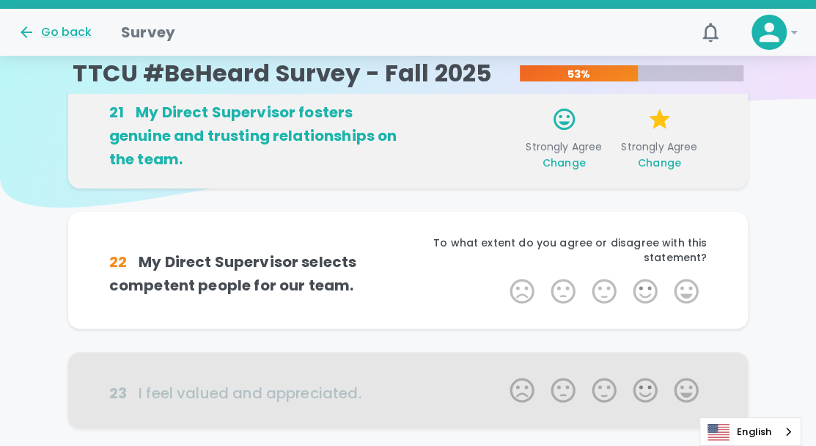
scroll to position [129, 0]
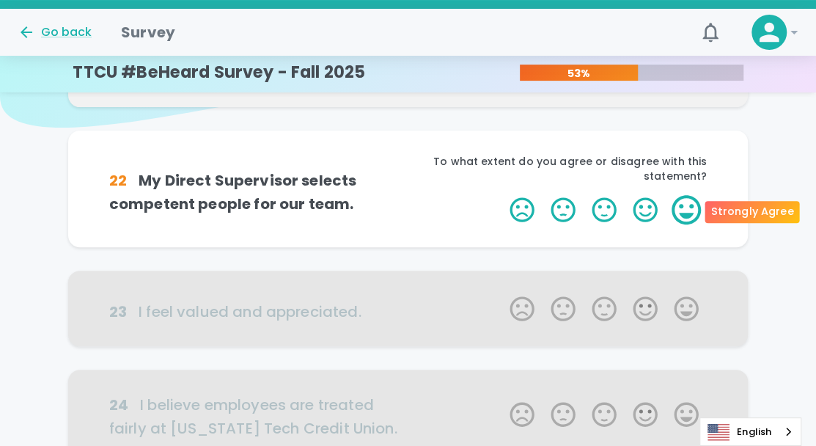
click at [677, 211] on label "5 Stars" at bounding box center [686, 209] width 41 height 29
click at [501, 195] on input "5 Stars" at bounding box center [501, 194] width 1 height 1
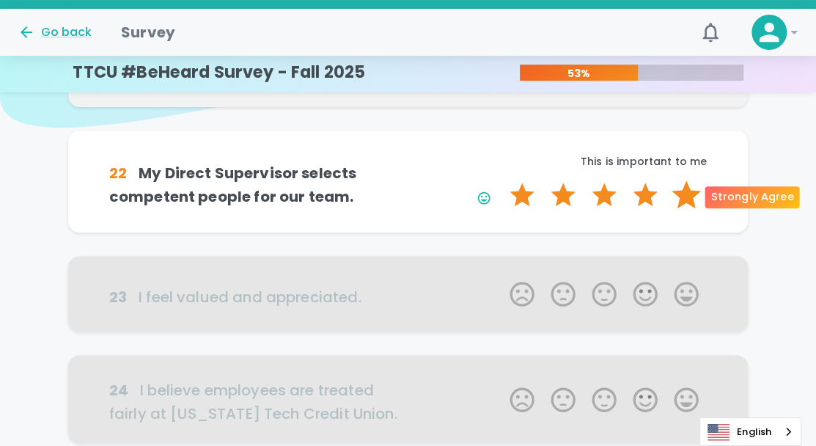
click at [688, 200] on label "5 Stars" at bounding box center [686, 194] width 41 height 29
click at [501, 180] on input "5 Stars" at bounding box center [501, 180] width 1 height 1
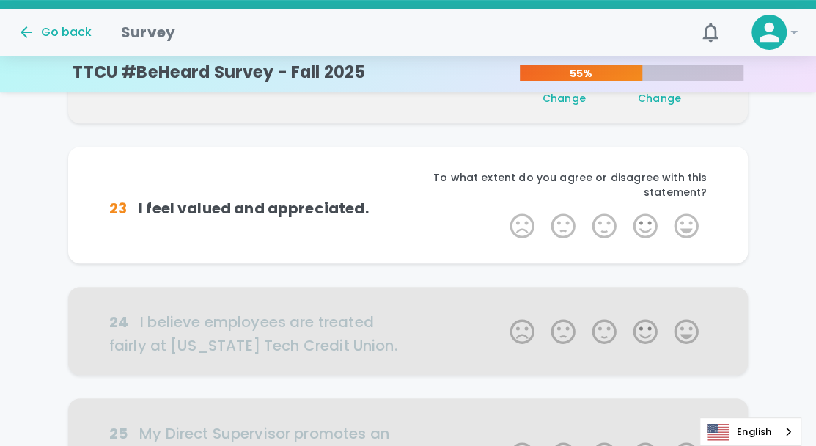
scroll to position [258, 0]
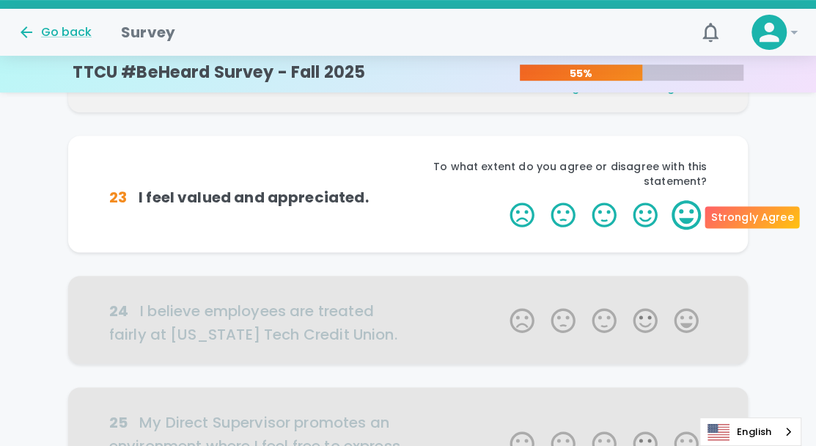
click at [688, 212] on label "5 Stars" at bounding box center [686, 214] width 41 height 29
click at [501, 200] on input "5 Stars" at bounding box center [501, 199] width 1 height 1
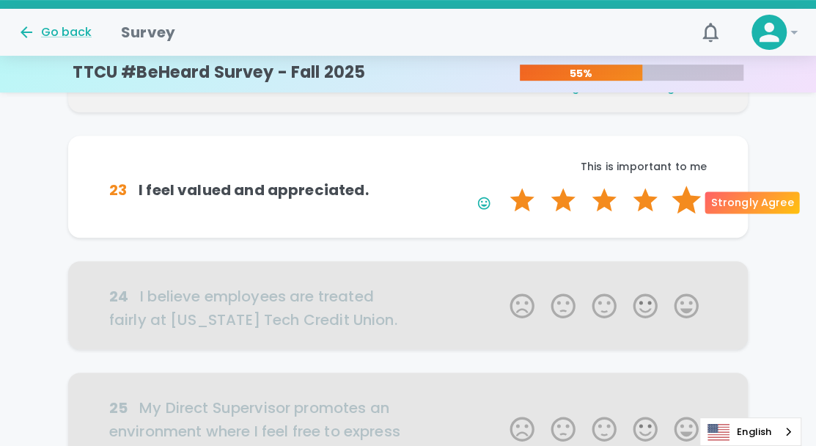
click at [688, 206] on label "5 Stars" at bounding box center [686, 199] width 41 height 29
click at [501, 185] on input "5 Stars" at bounding box center [501, 185] width 1 height 1
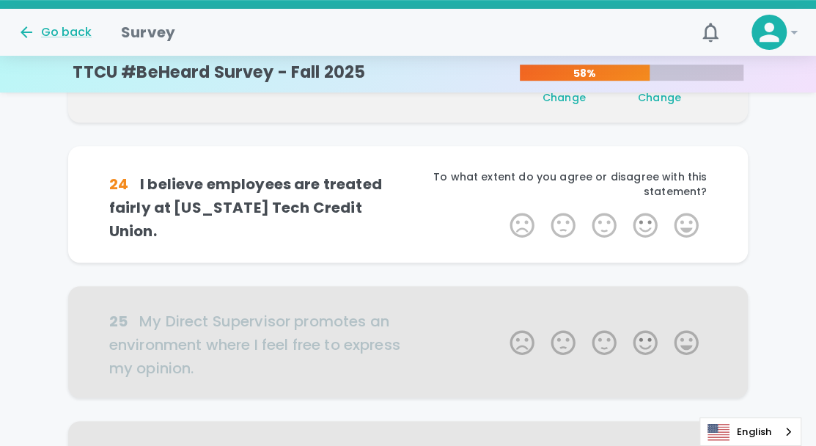
scroll to position [387, 0]
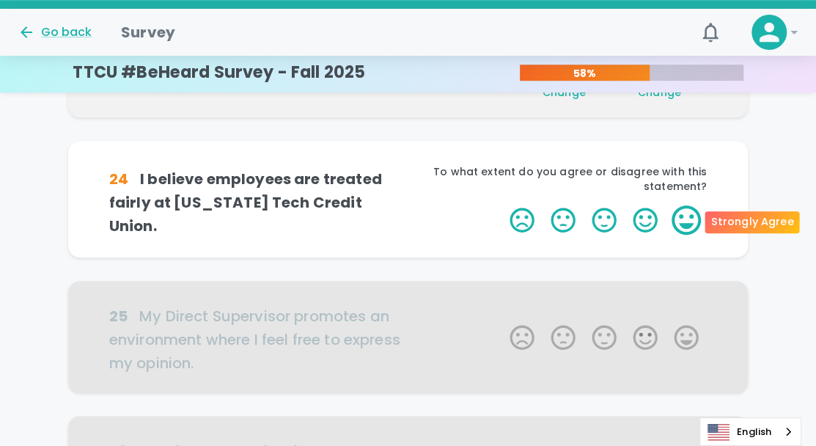
click at [688, 216] on label "5 Stars" at bounding box center [686, 219] width 41 height 29
click at [501, 205] on input "5 Stars" at bounding box center [501, 205] width 1 height 1
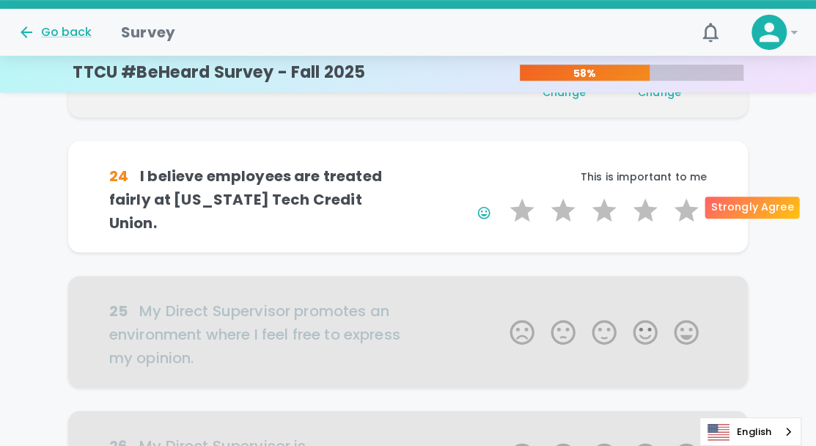
click at [688, 216] on label "5 Stars" at bounding box center [686, 210] width 41 height 29
click at [501, 196] on input "5 Stars" at bounding box center [501, 195] width 1 height 1
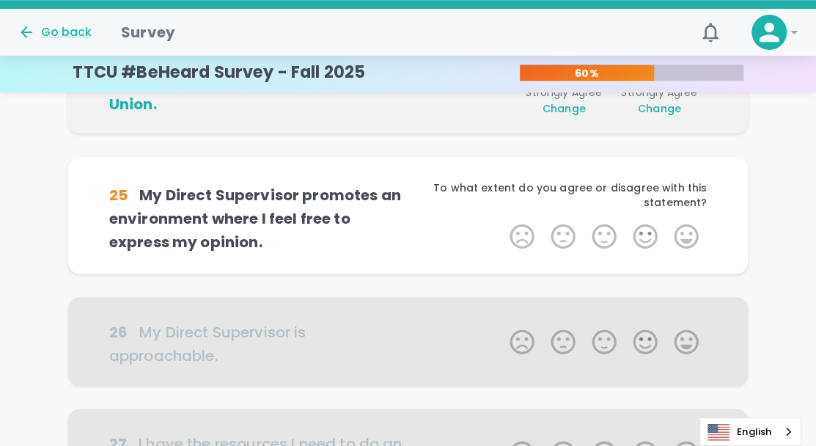
scroll to position [516, 0]
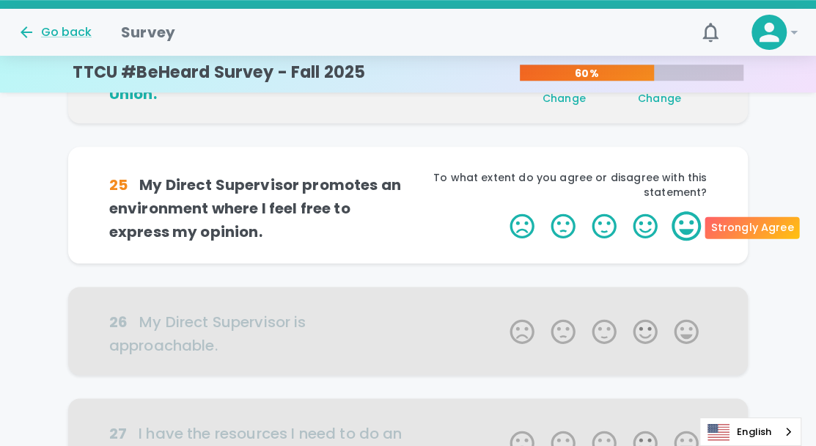
click at [690, 224] on label "5 Stars" at bounding box center [686, 225] width 41 height 29
click at [501, 211] on input "5 Stars" at bounding box center [501, 210] width 1 height 1
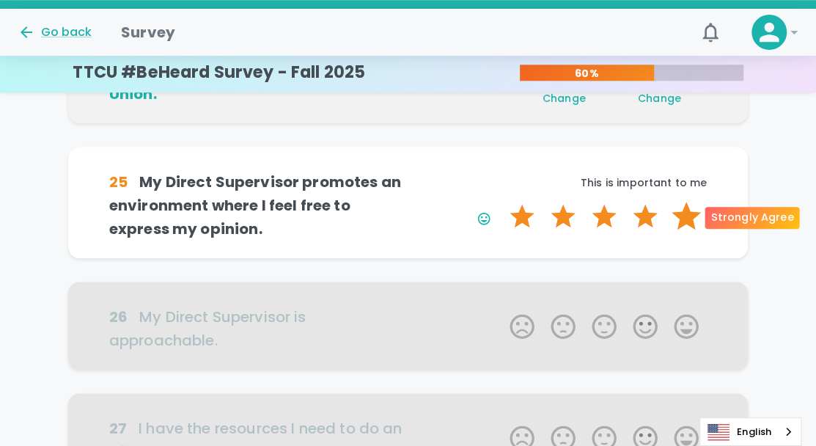
click at [691, 219] on label "5 Stars" at bounding box center [686, 216] width 41 height 29
click at [501, 202] on input "5 Stars" at bounding box center [501, 201] width 1 height 1
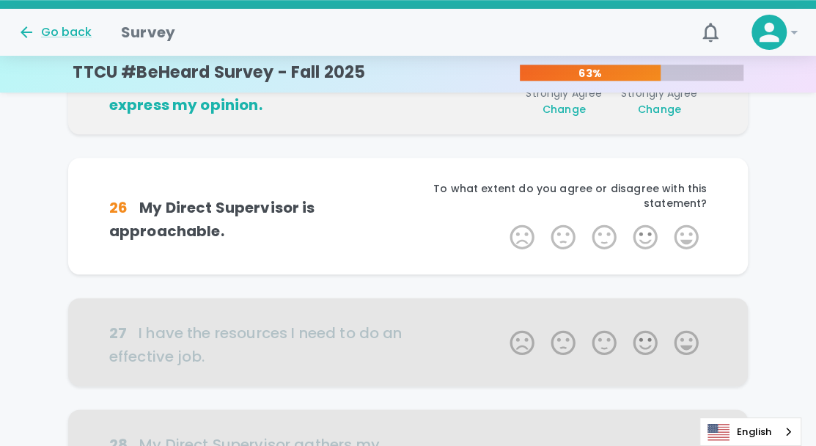
scroll to position [645, 0]
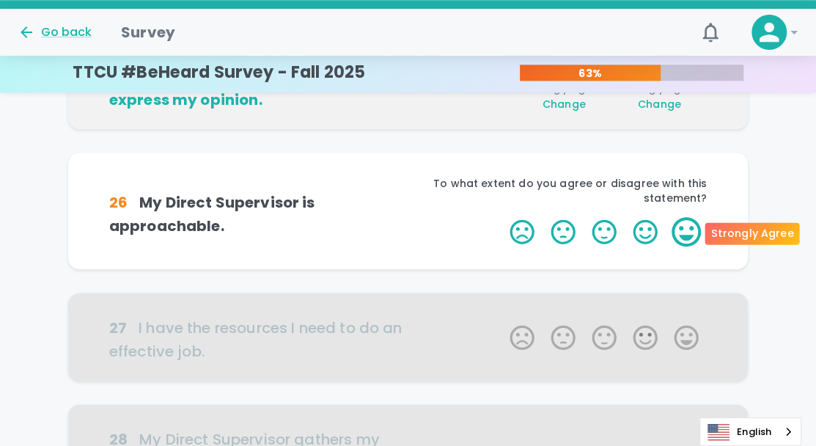
click at [689, 229] on label "5 Stars" at bounding box center [686, 231] width 41 height 29
click at [501, 217] on input "5 Stars" at bounding box center [501, 216] width 1 height 1
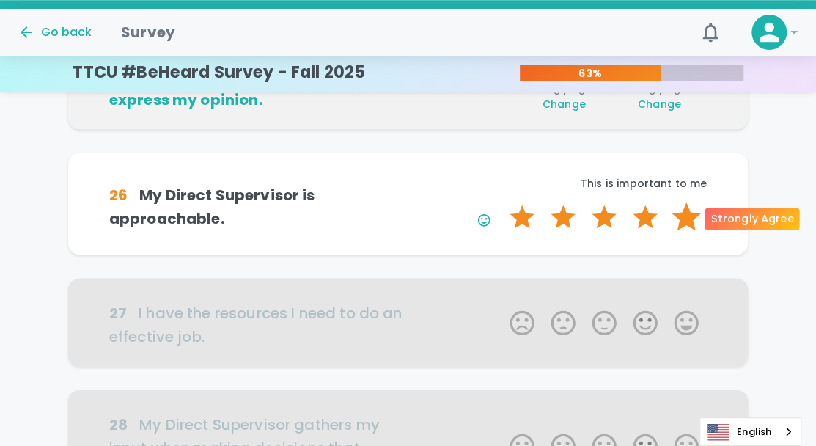
click at [689, 221] on label "5 Stars" at bounding box center [686, 216] width 41 height 29
click at [501, 202] on input "5 Stars" at bounding box center [501, 202] width 1 height 1
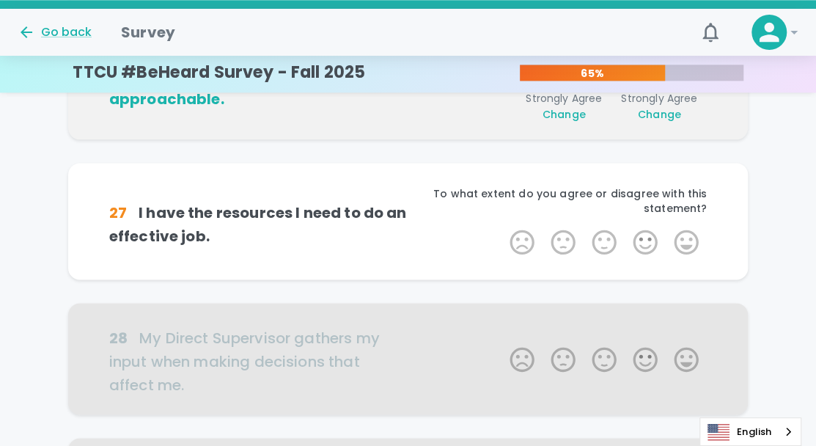
scroll to position [774, 0]
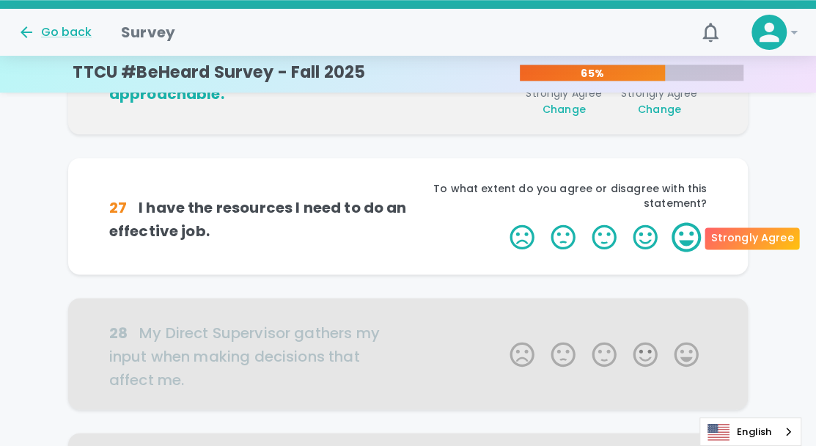
click at [687, 240] on label "5 Stars" at bounding box center [686, 236] width 41 height 29
click at [501, 222] on input "5 Stars" at bounding box center [501, 221] width 1 height 1
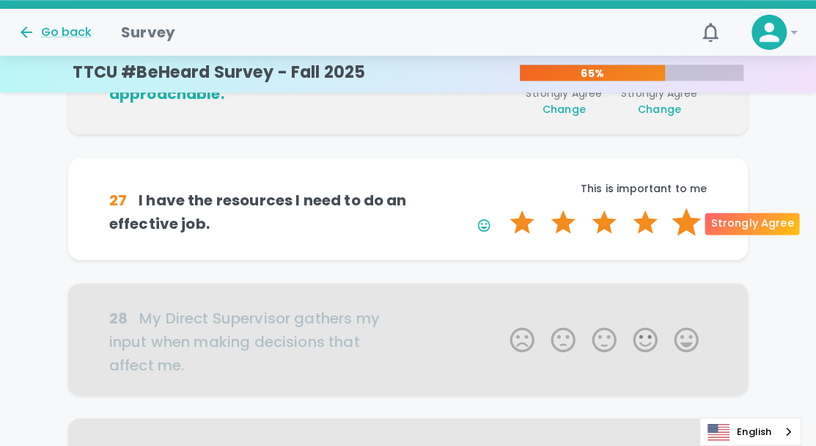
click at [687, 224] on label "5 Stars" at bounding box center [686, 221] width 41 height 29
click at [501, 207] on input "5 Stars" at bounding box center [501, 207] width 1 height 1
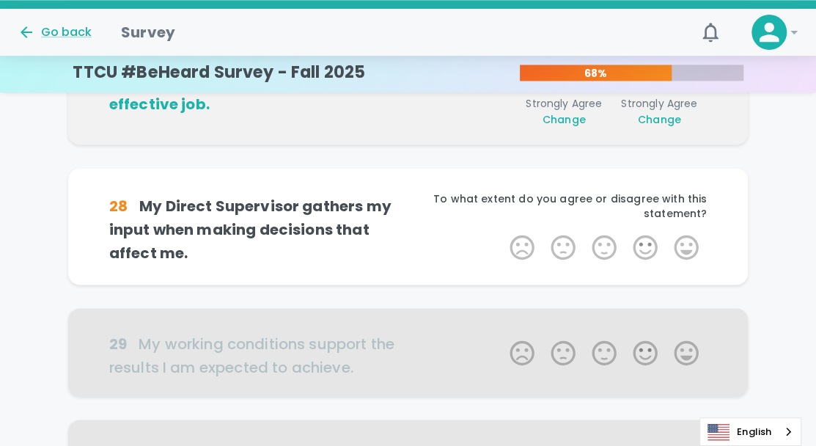
scroll to position [903, 0]
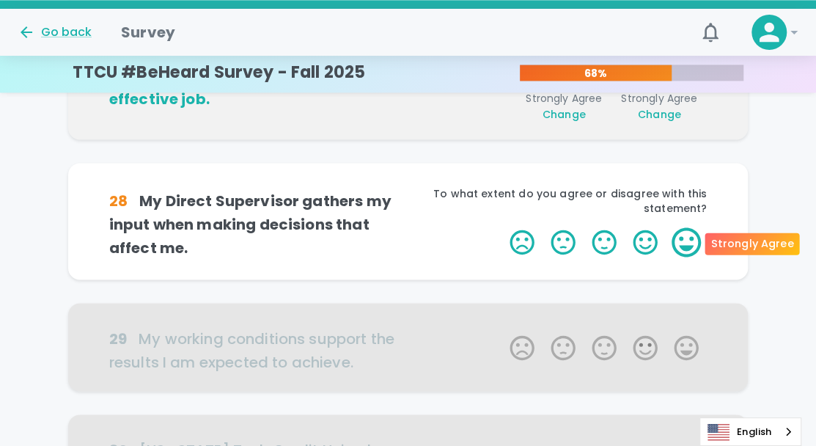
click at [686, 247] on label "5 Stars" at bounding box center [686, 241] width 41 height 29
click at [501, 227] on input "5 Stars" at bounding box center [501, 227] width 1 height 1
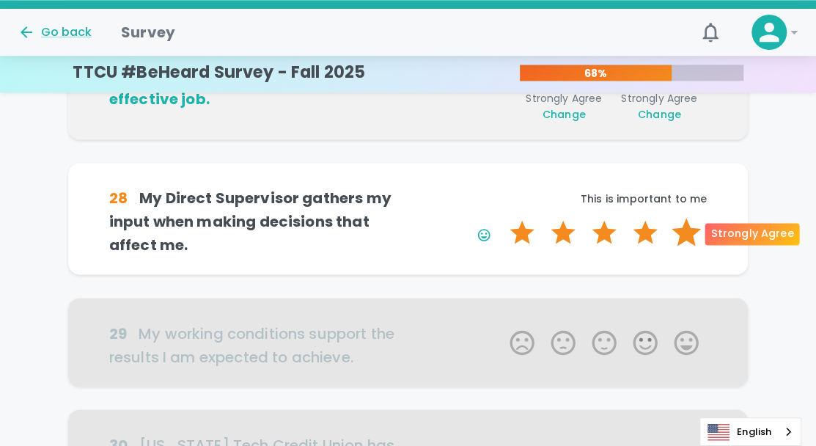
click at [687, 232] on label "5 Stars" at bounding box center [686, 232] width 41 height 29
click at [501, 218] on input "5 Stars" at bounding box center [501, 217] width 1 height 1
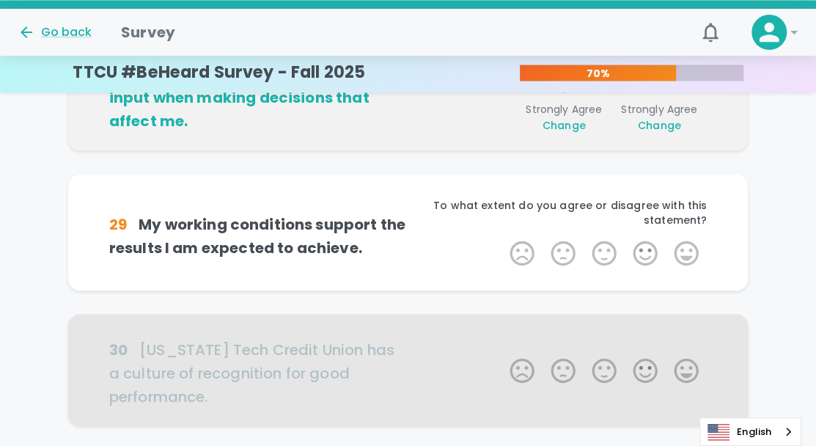
scroll to position [1032, 0]
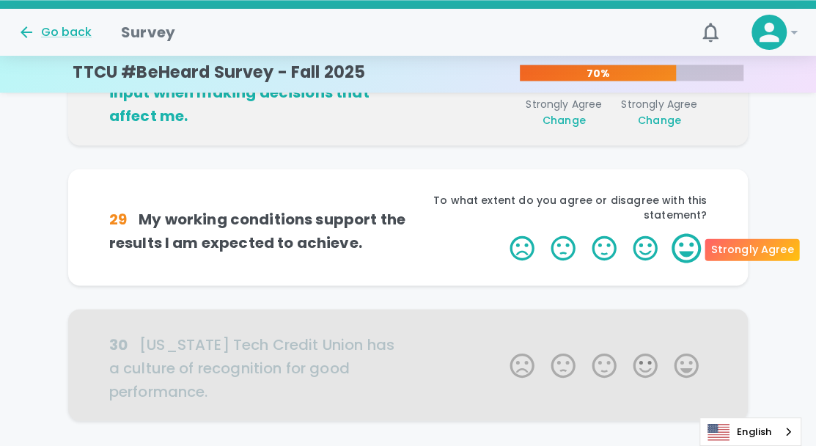
click at [689, 243] on label "5 Stars" at bounding box center [686, 247] width 41 height 29
click at [501, 233] on input "5 Stars" at bounding box center [501, 232] width 1 height 1
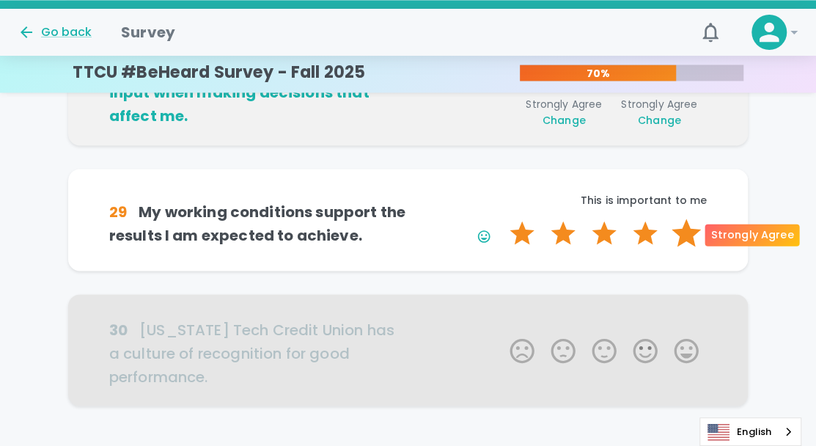
click at [689, 236] on label "5 Stars" at bounding box center [686, 232] width 41 height 29
click at [501, 218] on input "5 Stars" at bounding box center [501, 218] width 1 height 1
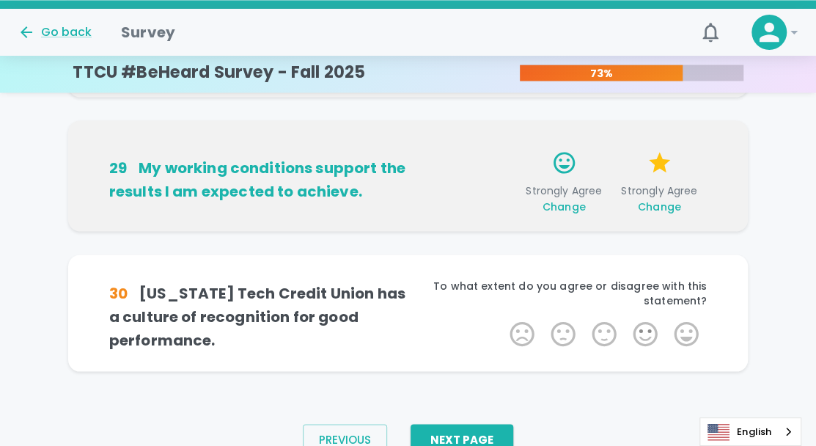
scroll to position [1133, 0]
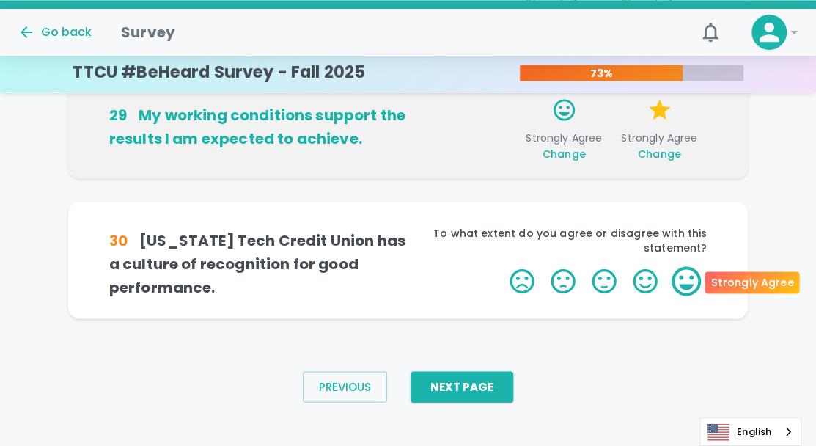
click at [686, 282] on label "5 Stars" at bounding box center [686, 280] width 41 height 29
click at [501, 266] on input "5 Stars" at bounding box center [501, 265] width 1 height 1
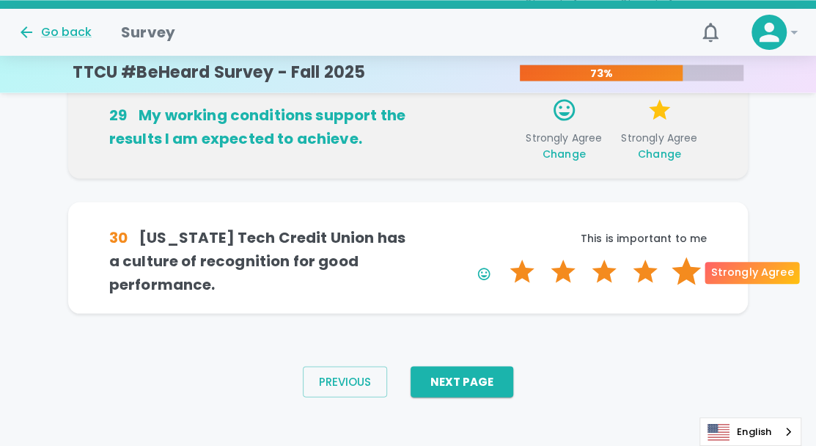
click at [687, 273] on label "5 Stars" at bounding box center [686, 271] width 41 height 29
click at [501, 257] on input "5 Stars" at bounding box center [501, 256] width 1 height 1
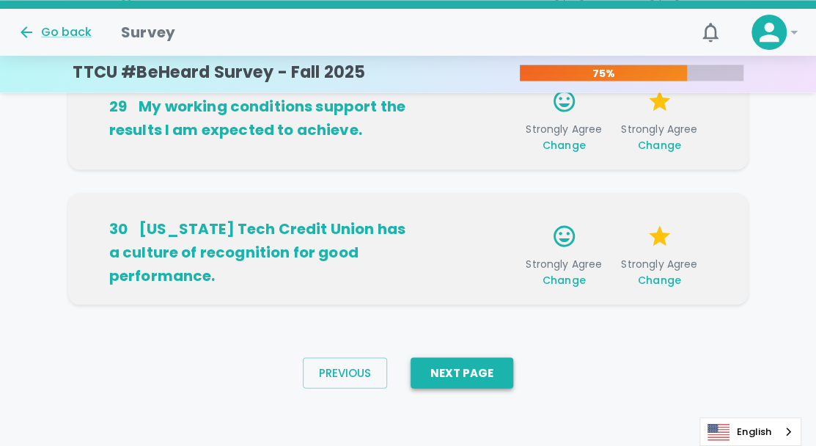
click at [483, 378] on button "Next Page" at bounding box center [462, 372] width 103 height 31
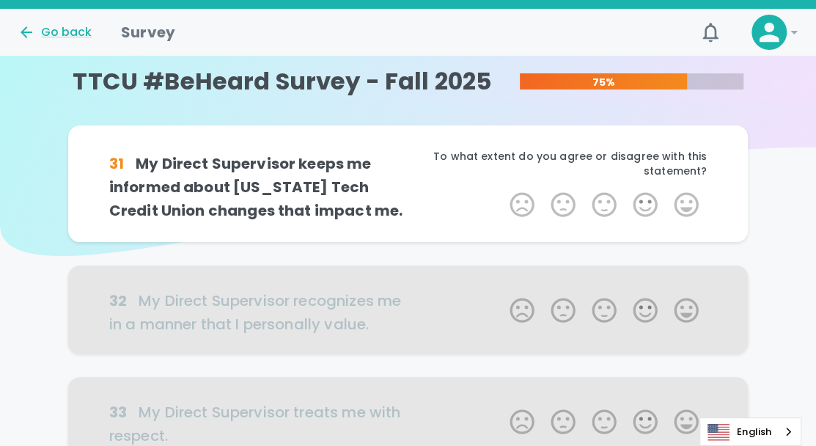
scroll to position [0, 0]
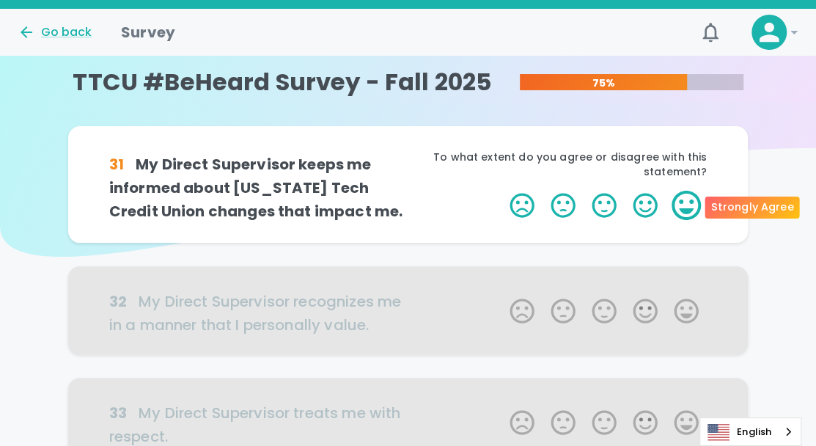
click at [685, 207] on label "5 Stars" at bounding box center [686, 205] width 41 height 29
click at [501, 191] on input "5 Stars" at bounding box center [501, 190] width 1 height 1
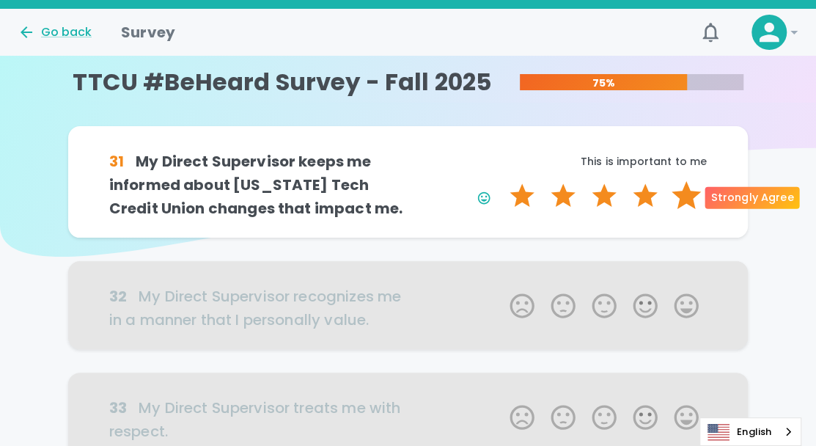
click at [686, 198] on label "5 Stars" at bounding box center [686, 195] width 41 height 29
click at [501, 181] on input "5 Stars" at bounding box center [501, 180] width 1 height 1
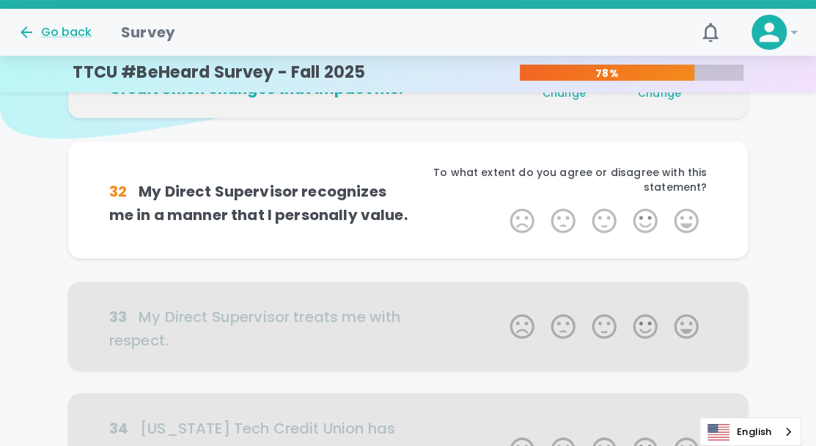
scroll to position [129, 0]
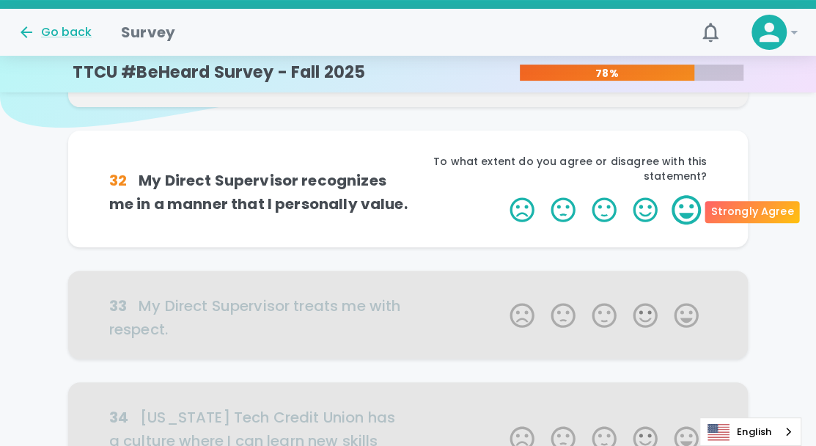
click at [694, 216] on label "5 Stars" at bounding box center [686, 209] width 41 height 29
click at [501, 195] on input "5 Stars" at bounding box center [501, 194] width 1 height 1
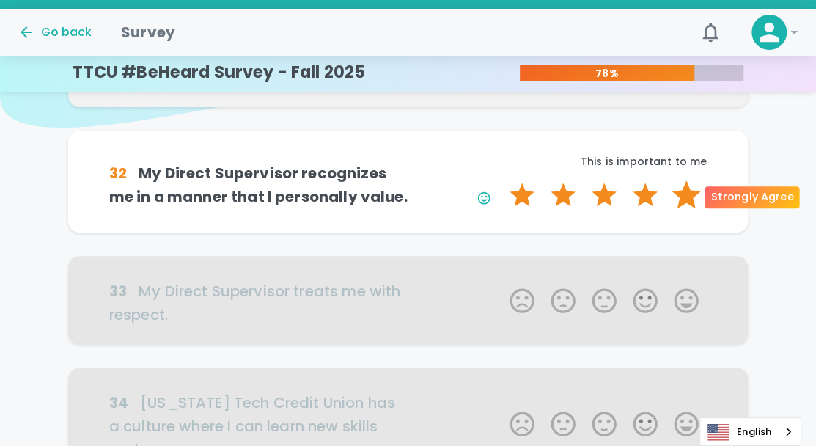
click at [696, 202] on label "5 Stars" at bounding box center [686, 194] width 41 height 29
click at [501, 180] on input "5 Stars" at bounding box center [501, 180] width 1 height 1
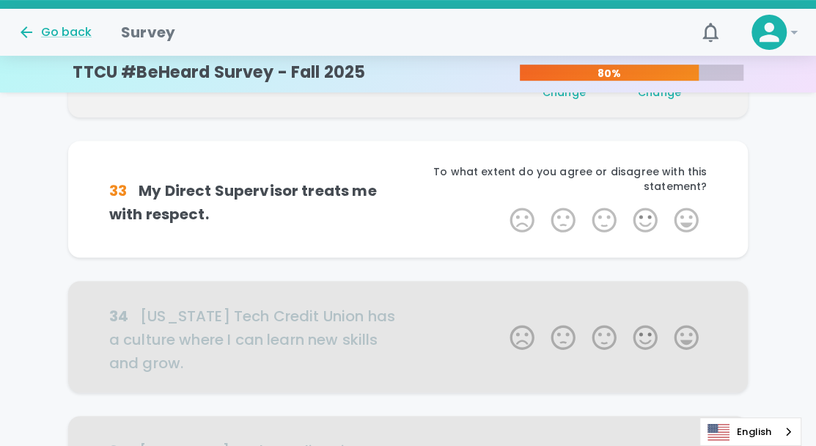
scroll to position [258, 0]
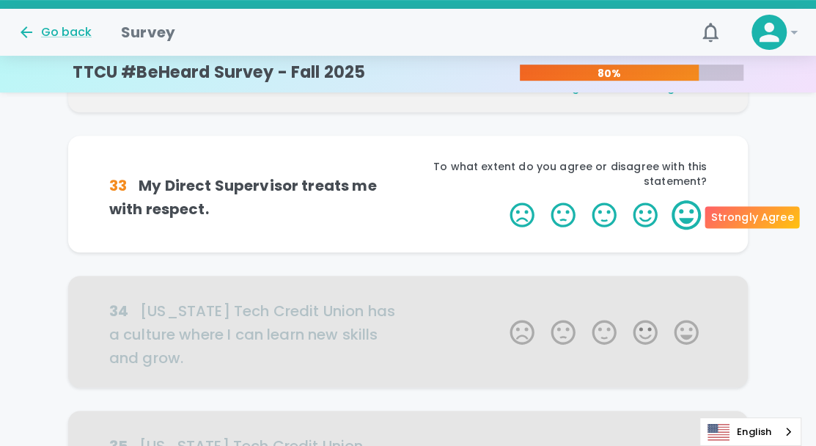
click at [690, 221] on label "5 Stars" at bounding box center [686, 214] width 41 height 29
click at [501, 200] on input "5 Stars" at bounding box center [501, 199] width 1 height 1
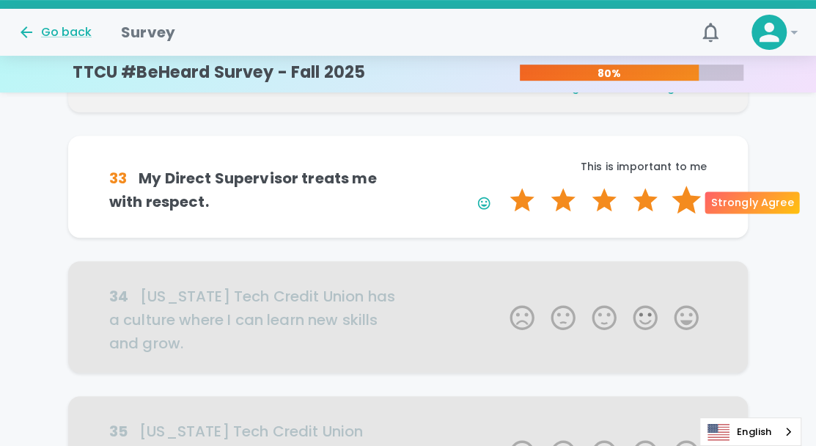
click at [686, 188] on label "5 Stars" at bounding box center [686, 199] width 41 height 29
click at [501, 185] on input "5 Stars" at bounding box center [501, 185] width 1 height 1
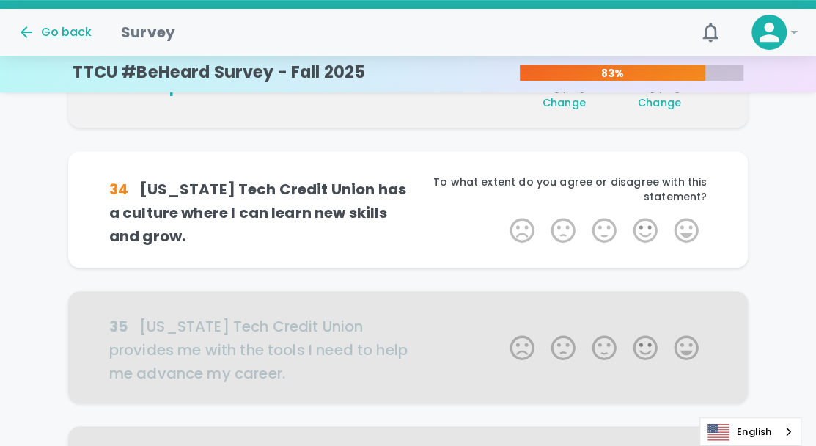
scroll to position [387, 0]
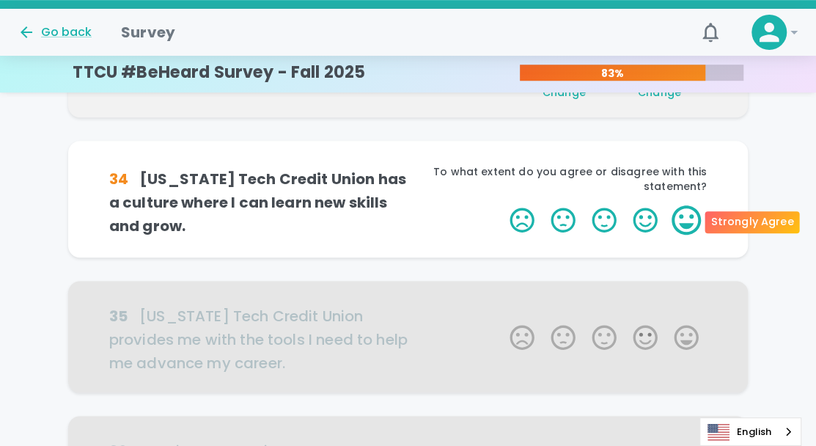
click at [681, 223] on label "5 Stars" at bounding box center [686, 219] width 41 height 29
click at [501, 205] on input "5 Stars" at bounding box center [501, 205] width 1 height 1
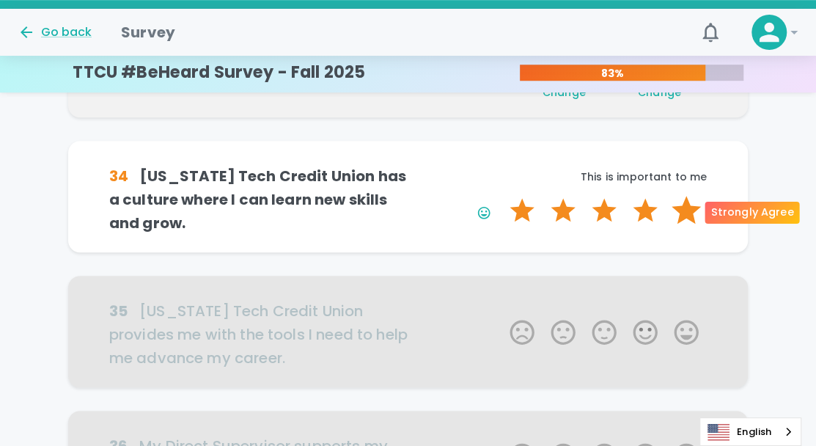
click at [681, 213] on label "5 Stars" at bounding box center [686, 210] width 41 height 29
click at [501, 196] on input "5 Stars" at bounding box center [501, 195] width 1 height 1
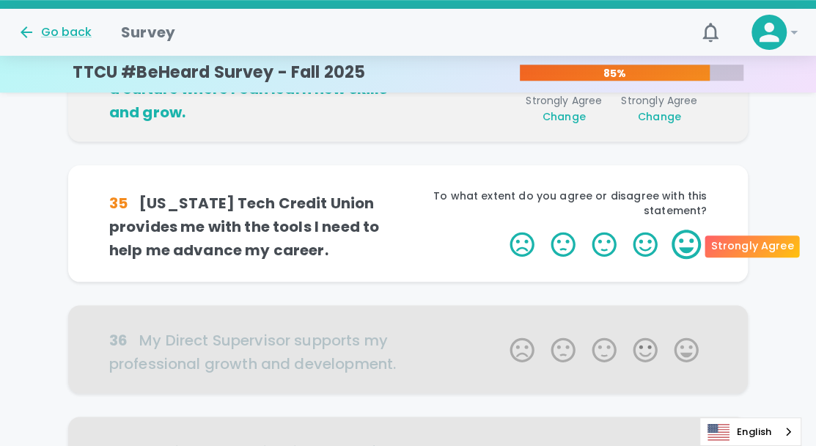
scroll to position [516, 0]
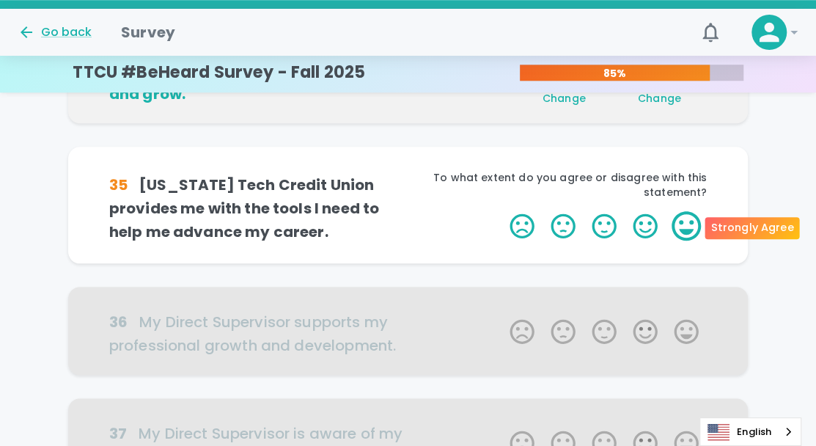
click at [686, 227] on label "5 Stars" at bounding box center [686, 225] width 41 height 29
click at [501, 211] on input "5 Stars" at bounding box center [501, 210] width 1 height 1
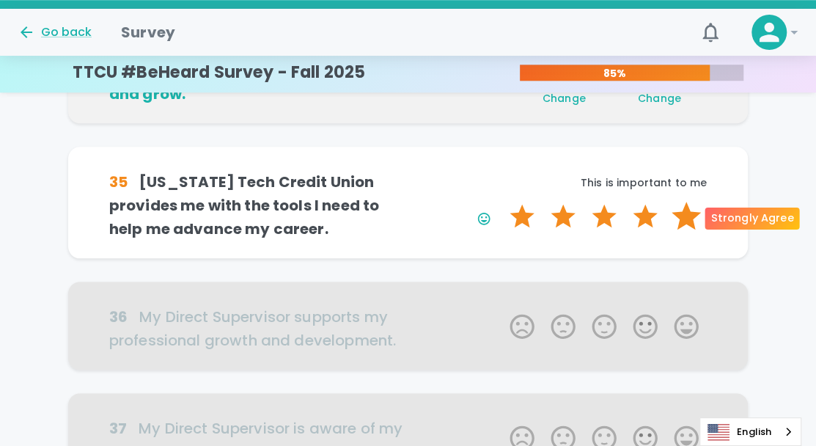
click at [689, 216] on label "5 Stars" at bounding box center [686, 216] width 41 height 29
click at [501, 202] on input "5 Stars" at bounding box center [501, 201] width 1 height 1
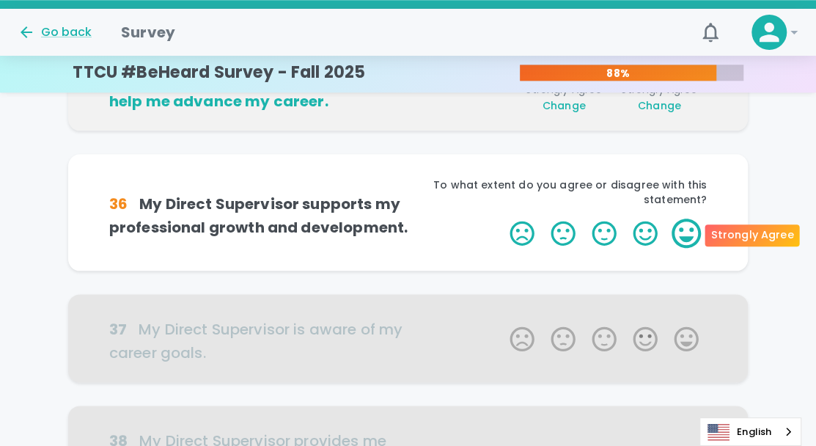
scroll to position [645, 0]
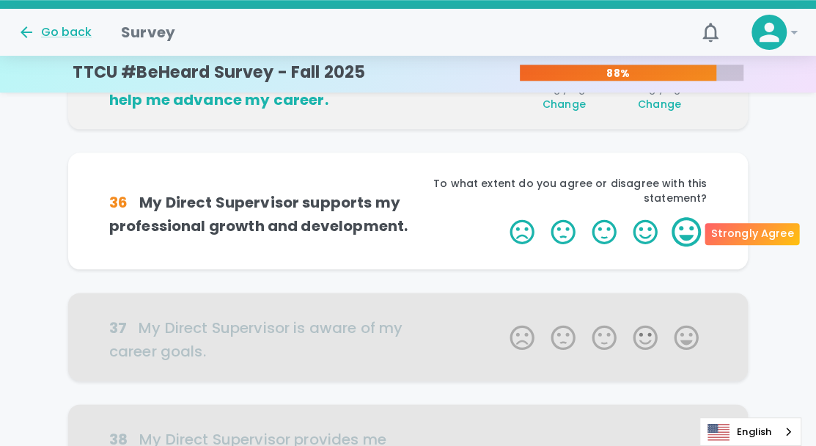
click at [686, 241] on label "5 Stars" at bounding box center [686, 231] width 41 height 29
click at [501, 217] on input "5 Stars" at bounding box center [501, 216] width 1 height 1
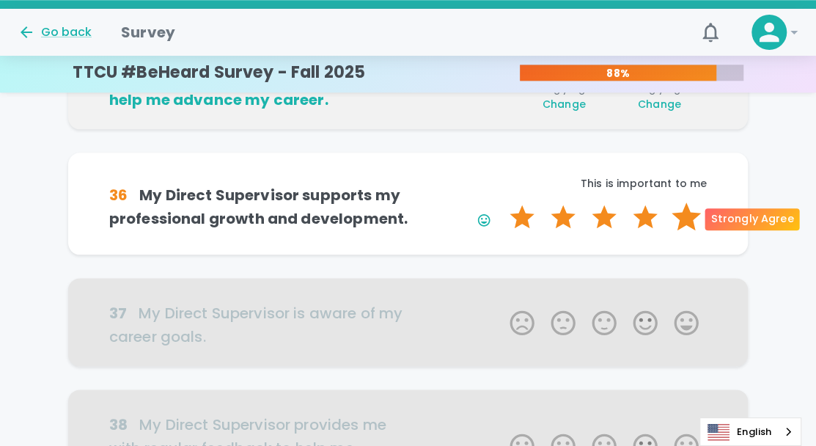
click at [690, 227] on label "5 Stars" at bounding box center [686, 216] width 41 height 29
click at [501, 202] on input "5 Stars" at bounding box center [501, 202] width 1 height 1
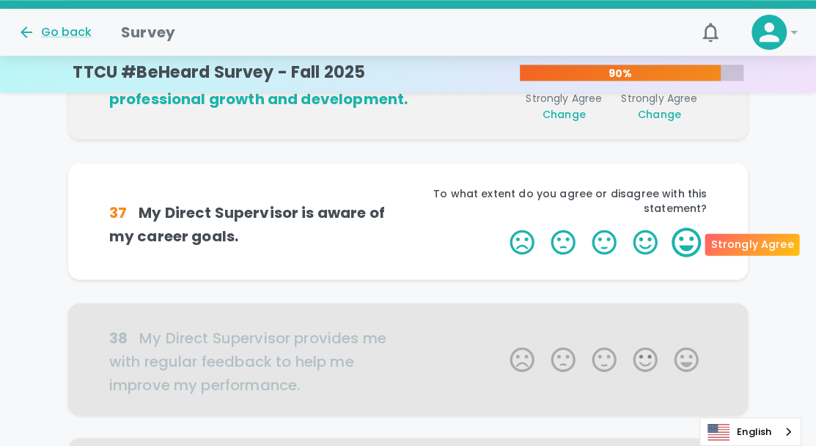
scroll to position [774, 0]
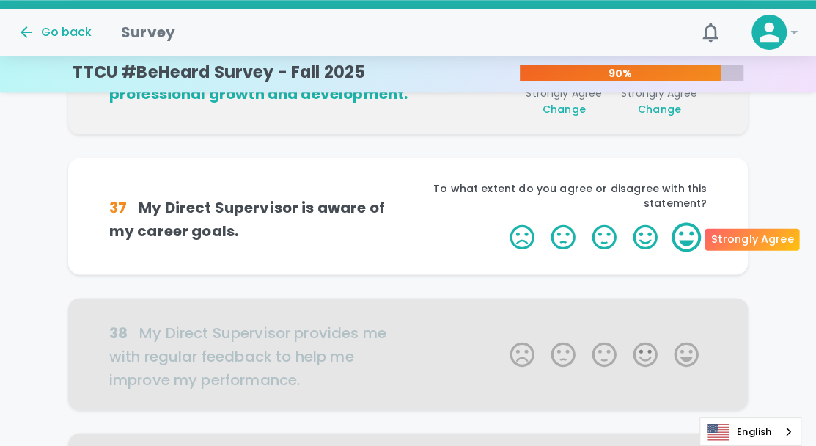
click at [688, 233] on label "5 Stars" at bounding box center [686, 236] width 41 height 29
click at [501, 222] on input "5 Stars" at bounding box center [501, 221] width 1 height 1
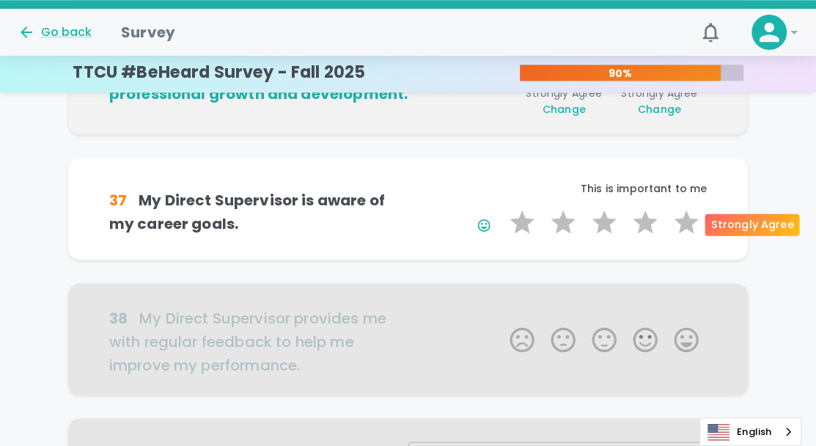
click at [688, 233] on label "5 Stars" at bounding box center [686, 221] width 41 height 29
click at [501, 207] on input "5 Stars" at bounding box center [501, 207] width 1 height 1
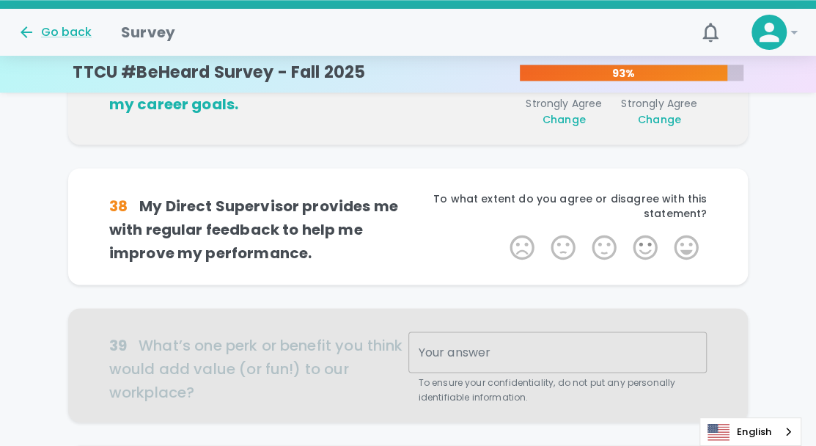
scroll to position [903, 0]
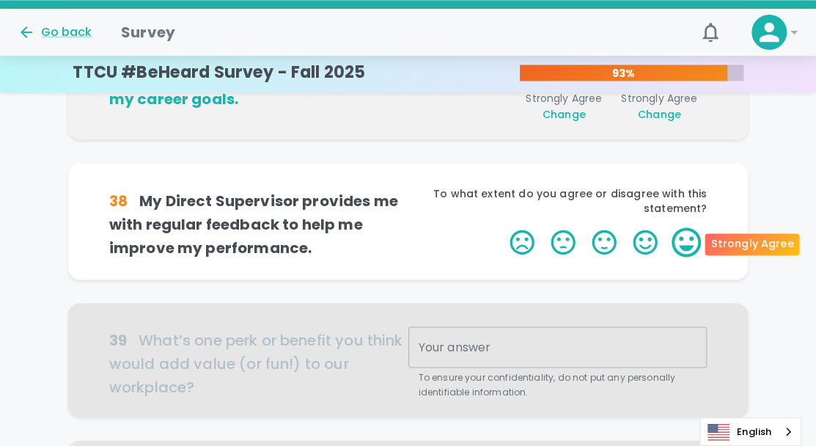
click at [688, 238] on label "5 Stars" at bounding box center [686, 241] width 41 height 29
click at [501, 227] on input "5 Stars" at bounding box center [501, 227] width 1 height 1
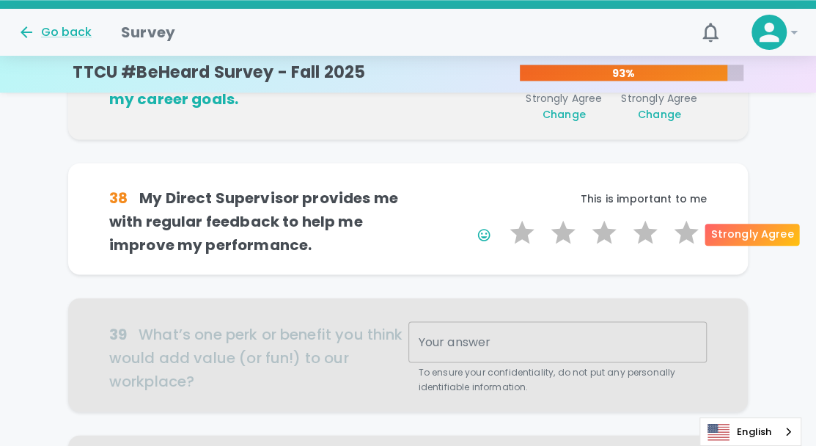
click at [688, 238] on label "5 Stars" at bounding box center [686, 232] width 41 height 29
click at [501, 218] on input "5 Stars" at bounding box center [501, 217] width 1 height 1
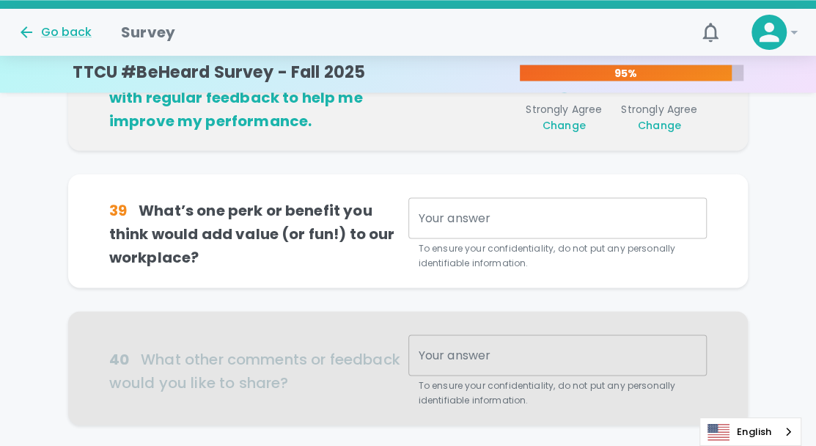
scroll to position [1032, 0]
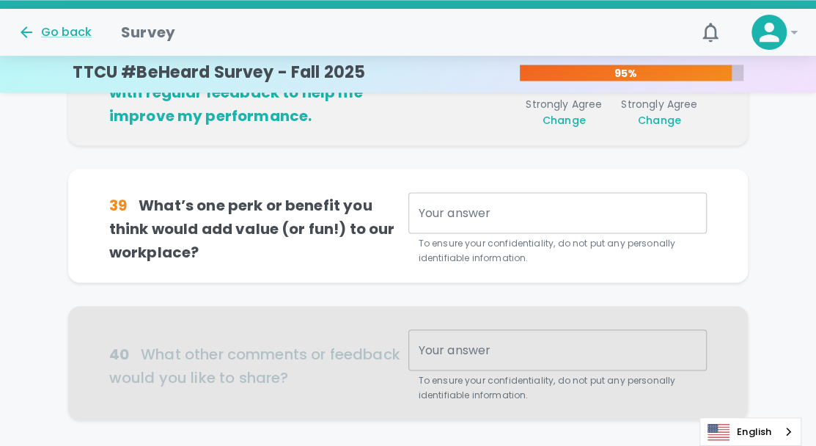
click at [455, 218] on textarea "Your answer" at bounding box center [558, 213] width 279 height 17
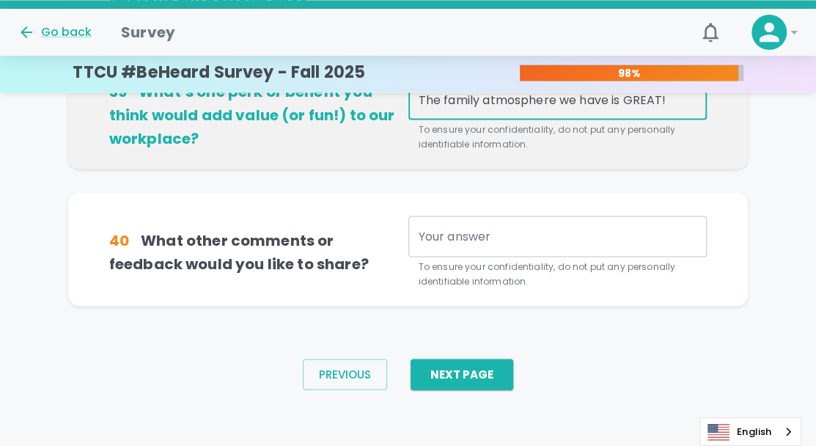
scroll to position [1148, 0]
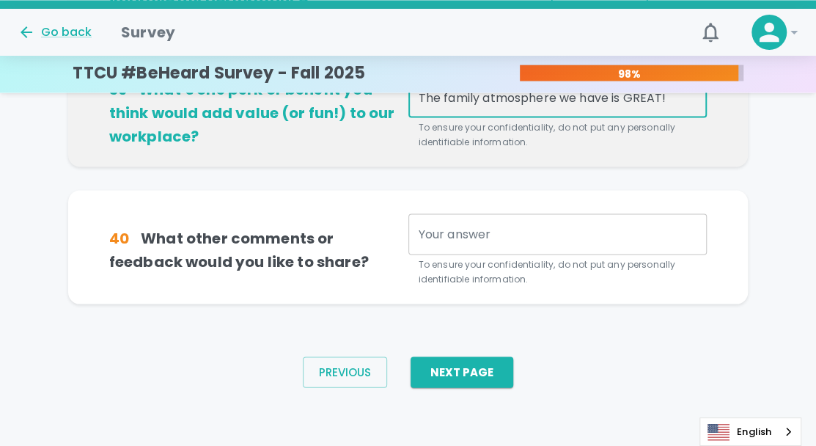
type textarea "The family atmosphere we have is GREAT!"
click at [462, 244] on div "x Your answer" at bounding box center [557, 233] width 299 height 41
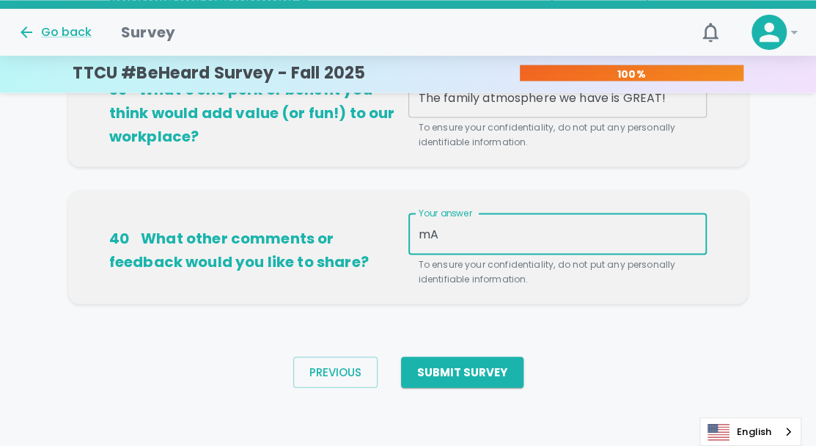
type textarea "m"
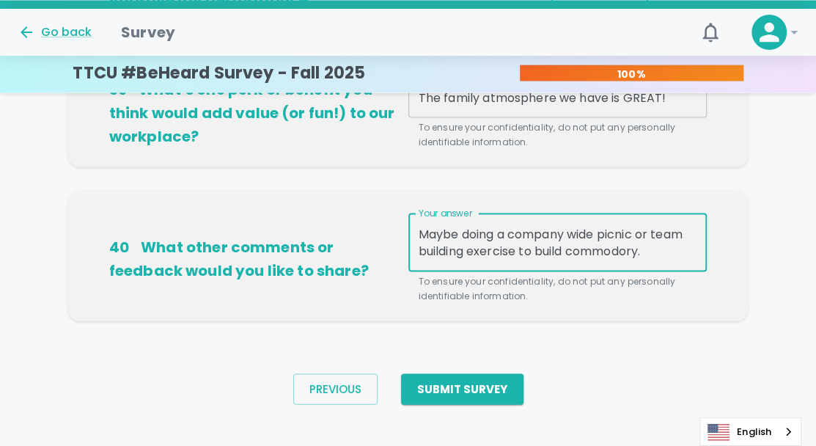
type textarea "Maybe doing a company wide picnic or team building exercise to build commodory."
click at [521, 311] on div "40 What other comments or feedback would you like to share? Your answer Maybe d…" at bounding box center [408, 255] width 680 height 131
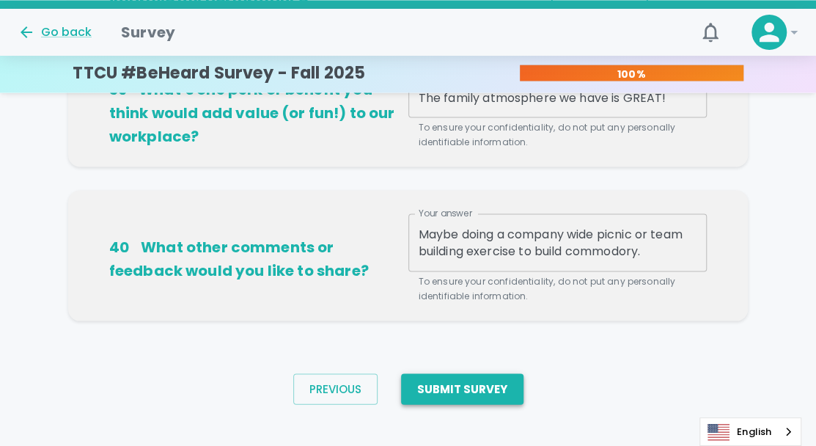
click at [466, 397] on button "Submit Survey" at bounding box center [462, 388] width 122 height 31
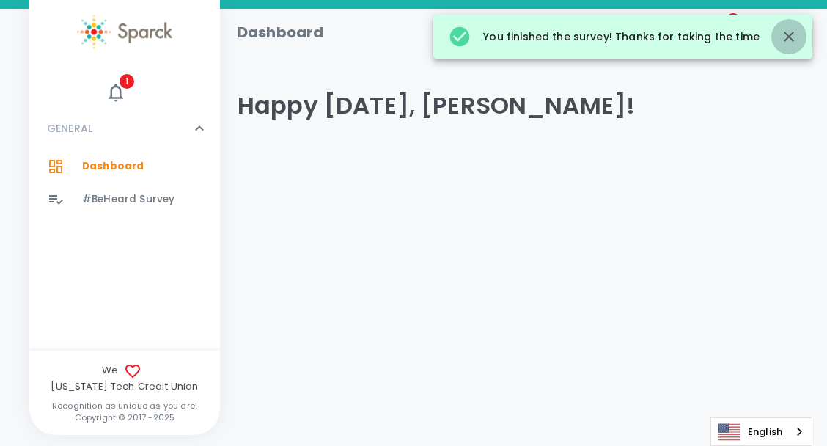
click at [785, 40] on icon "button" at bounding box center [789, 37] width 10 height 10
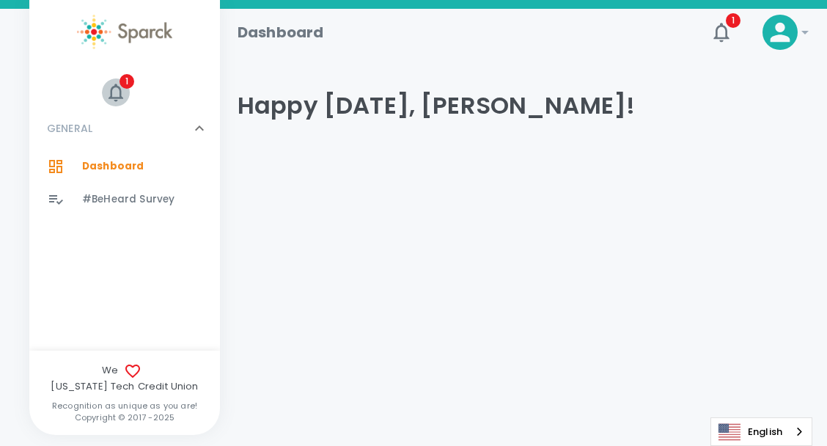
click at [113, 97] on icon "button" at bounding box center [116, 92] width 22 height 22
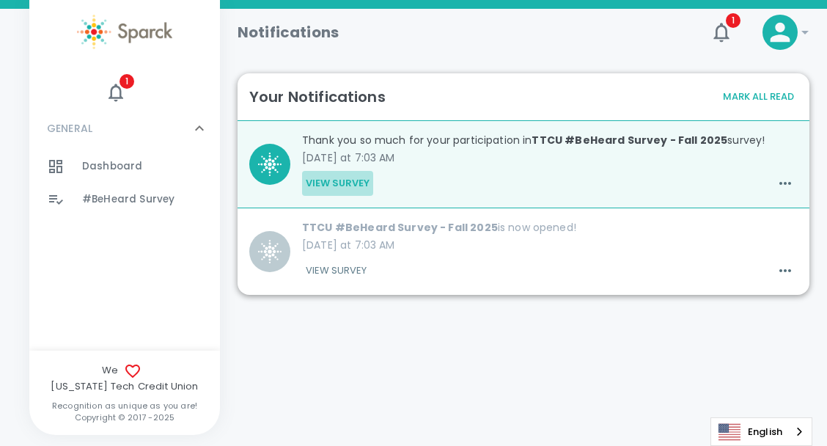
click at [327, 181] on button "View Survey" at bounding box center [337, 183] width 71 height 25
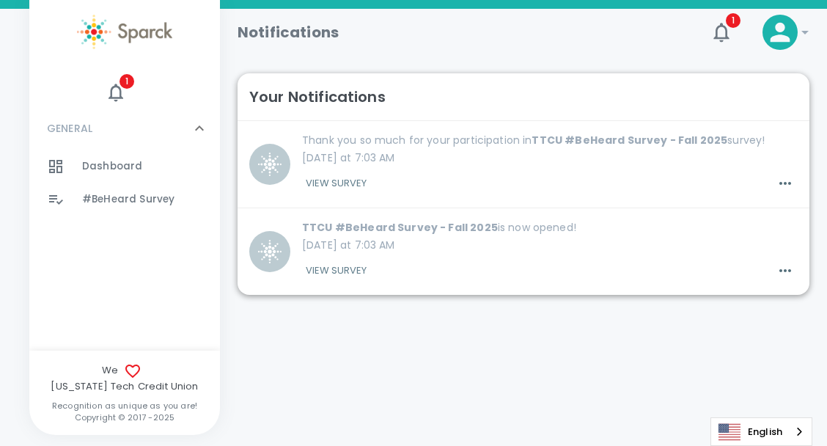
click at [461, 320] on div "Notifications 1 ! 1 GENERAL 0 Dashboard 0 #BeHeard Survey 0 We [US_STATE] Tech …" at bounding box center [413, 190] width 827 height 362
